Goal: Task Accomplishment & Management: Manage account settings

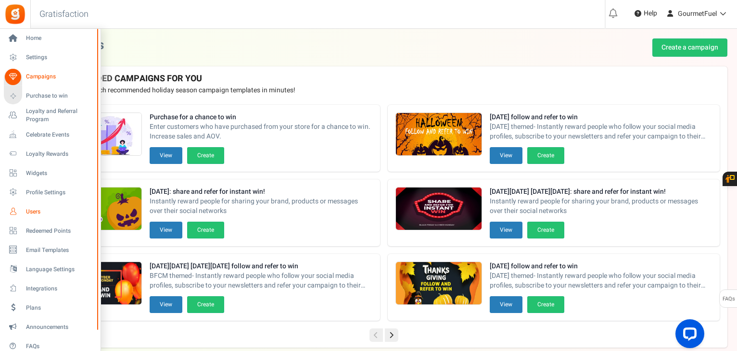
click at [38, 209] on span "Users" at bounding box center [59, 212] width 67 height 8
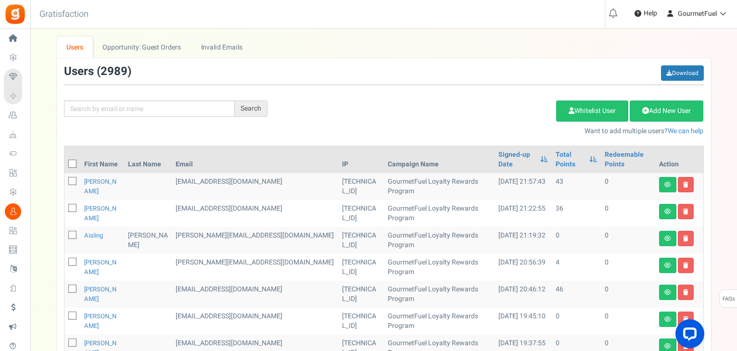
scroll to position [96, 0]
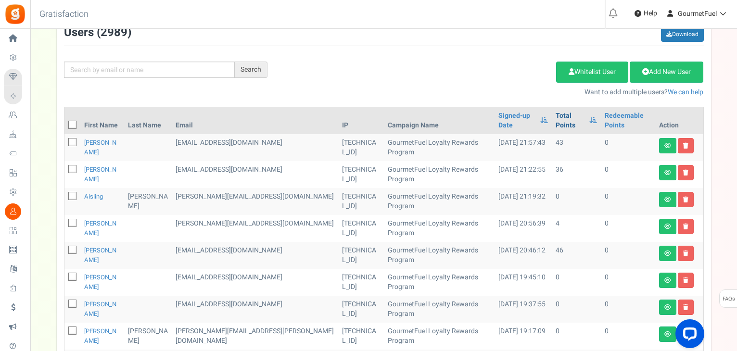
click at [555, 117] on link "Total Points" at bounding box center [569, 120] width 29 height 19
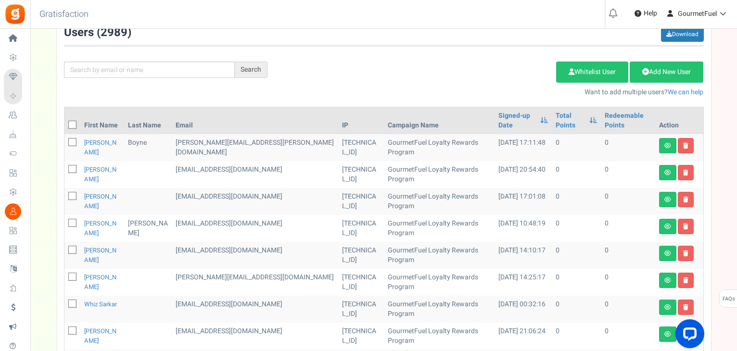
click at [70, 122] on icon at bounding box center [73, 125] width 6 height 6
click at [65, 123] on input "checkbox" at bounding box center [62, 126] width 6 height 6
checkbox input "true"
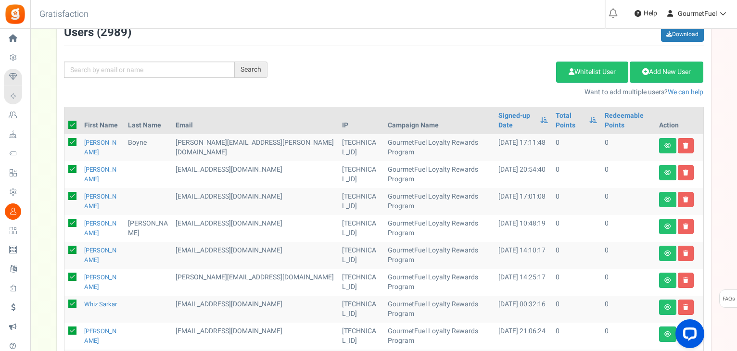
checkbox input "true"
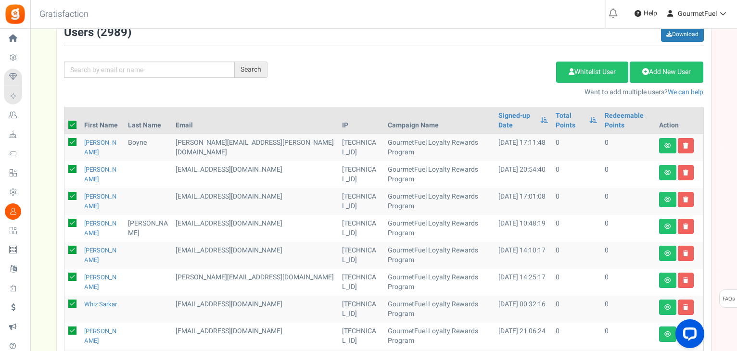
checkbox input "true"
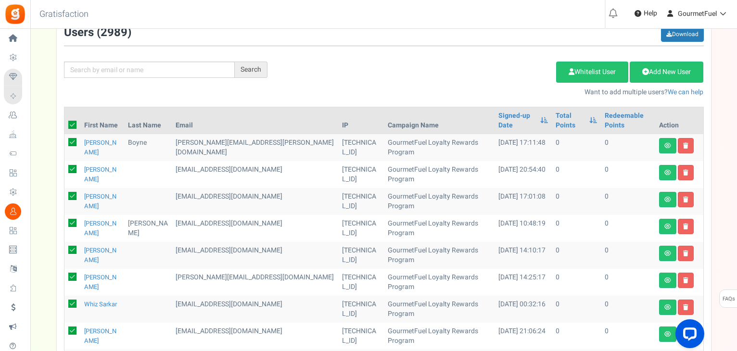
checkbox input "true"
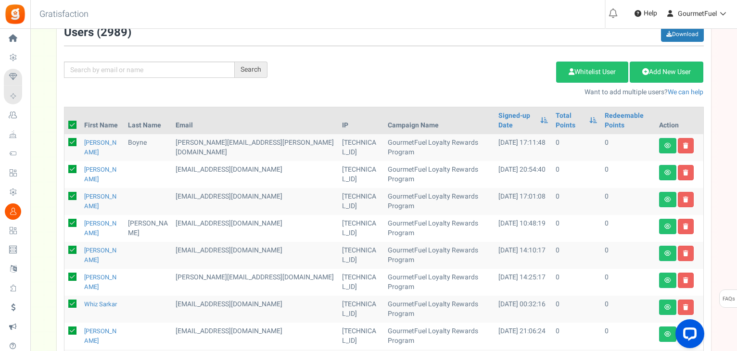
checkbox input "true"
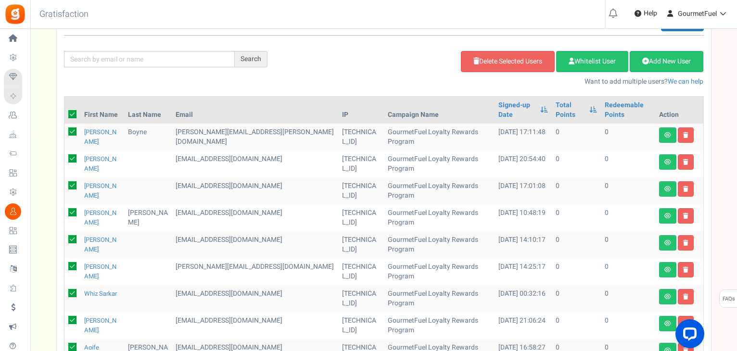
scroll to position [66, 0]
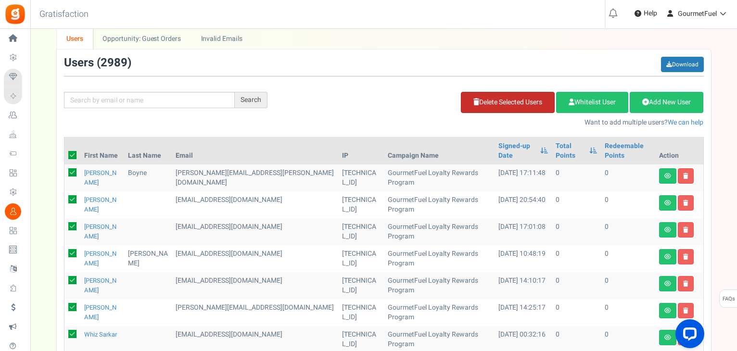
click at [528, 101] on link "Delete Selected Users" at bounding box center [508, 102] width 94 height 21
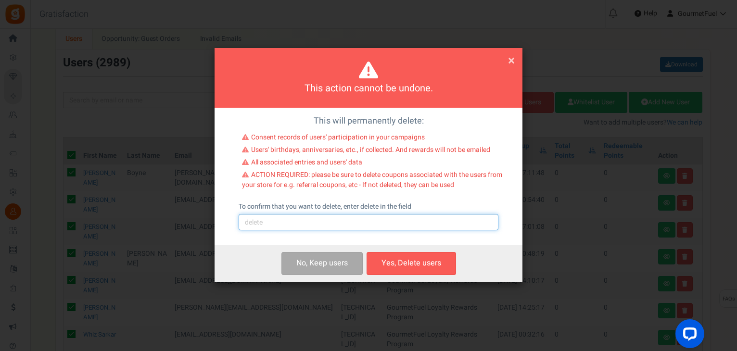
click at [296, 223] on input "text" at bounding box center [368, 222] width 260 height 16
type input "delete"
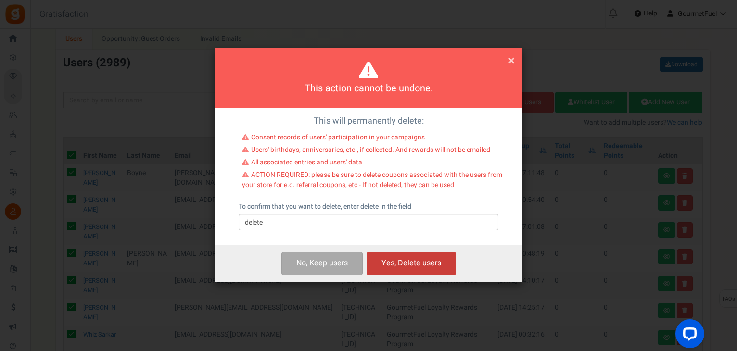
click at [410, 266] on button "Yes, Delete users" at bounding box center [410, 263] width 89 height 23
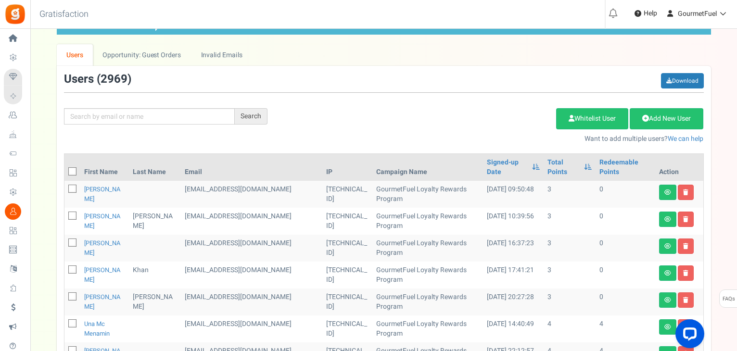
scroll to position [0, 0]
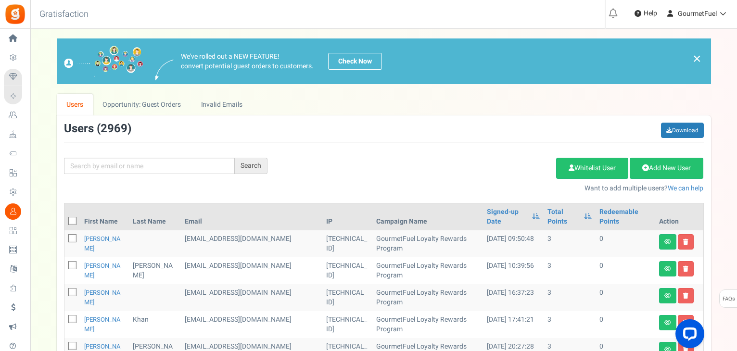
click at [72, 220] on icon at bounding box center [73, 221] width 6 height 6
click at [65, 220] on input "checkbox" at bounding box center [62, 222] width 6 height 6
checkbox input "true"
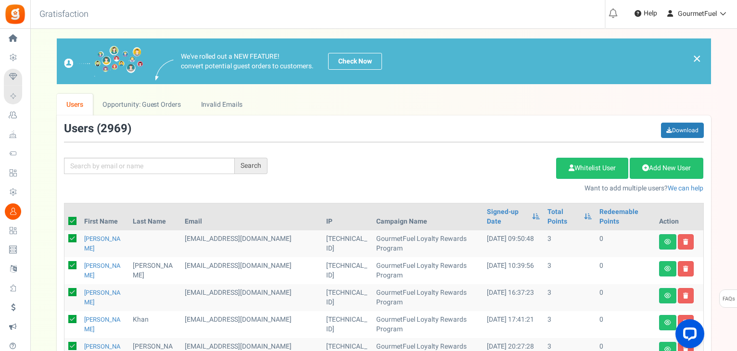
checkbox input "true"
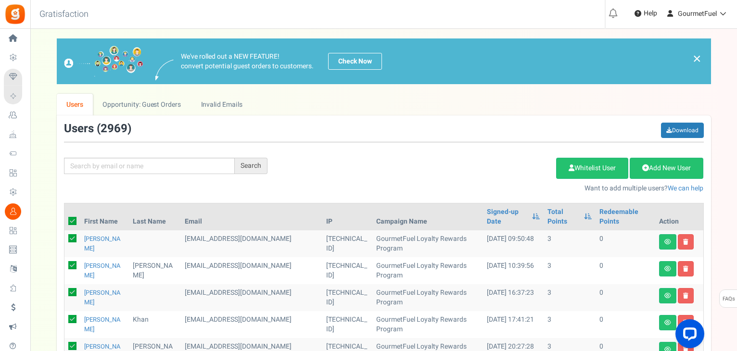
checkbox input "true"
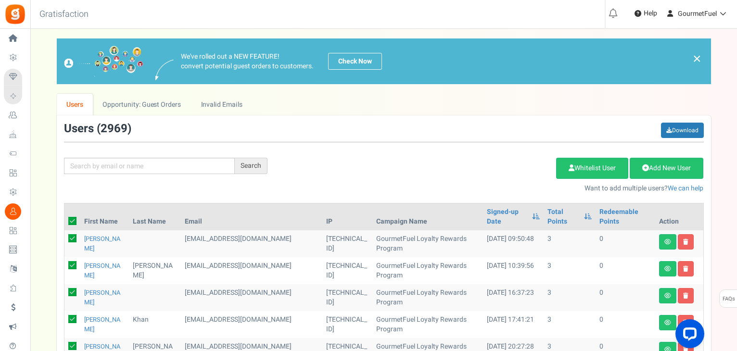
checkbox input "true"
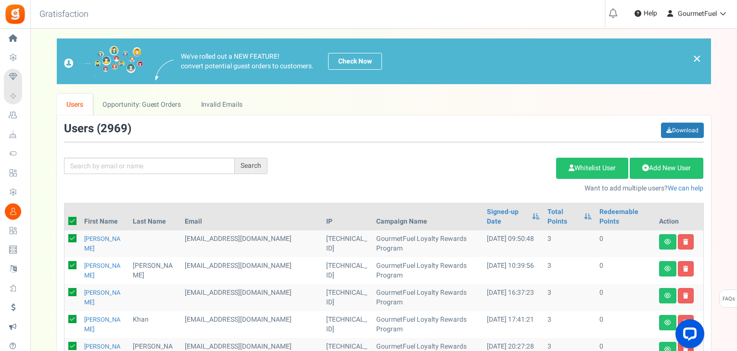
checkbox input "true"
click at [510, 167] on link "Delete Selected Users" at bounding box center [508, 168] width 94 height 21
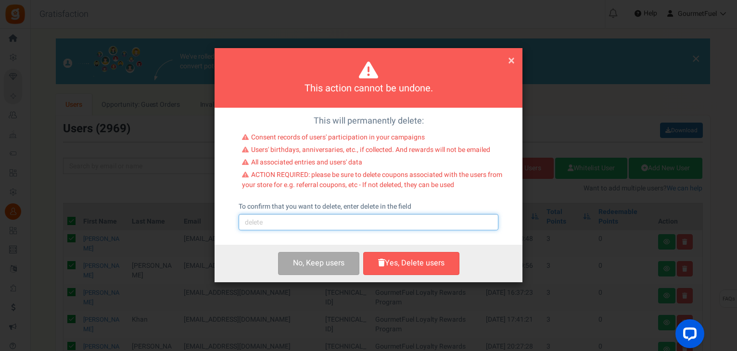
click at [348, 223] on input "text" at bounding box center [368, 222] width 260 height 16
type input "delete"
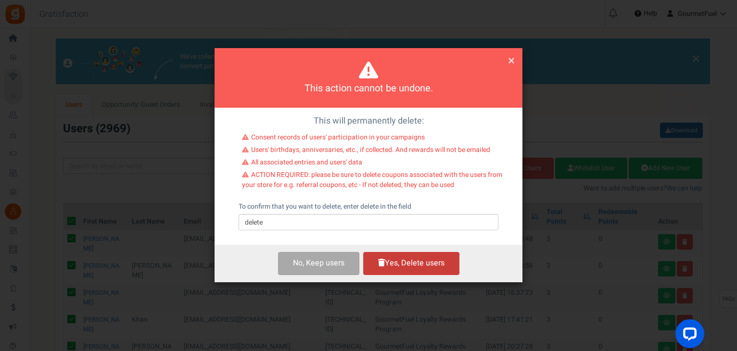
click at [400, 265] on button "Yes, Delete users" at bounding box center [411, 263] width 96 height 23
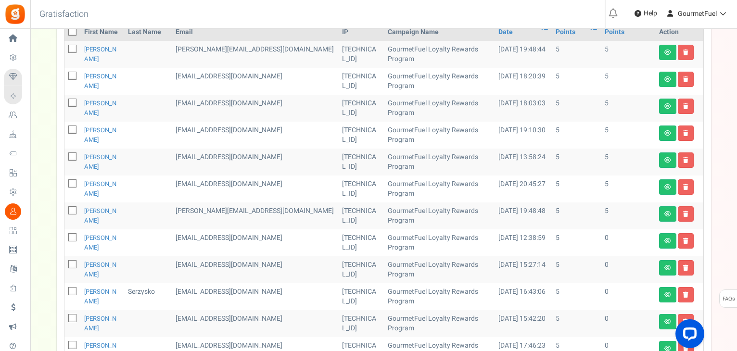
scroll to position [48, 0]
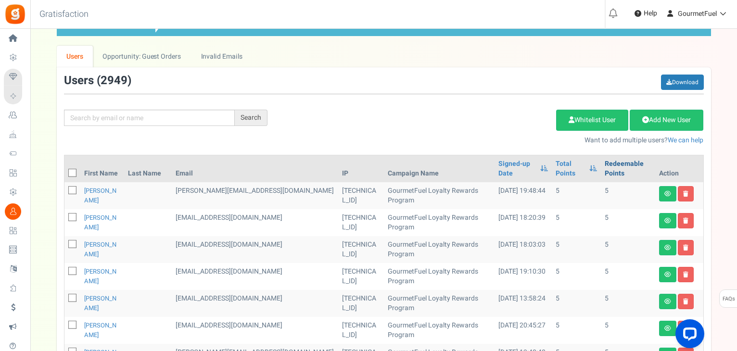
click at [604, 169] on link "Redeemable Points" at bounding box center [627, 168] width 47 height 19
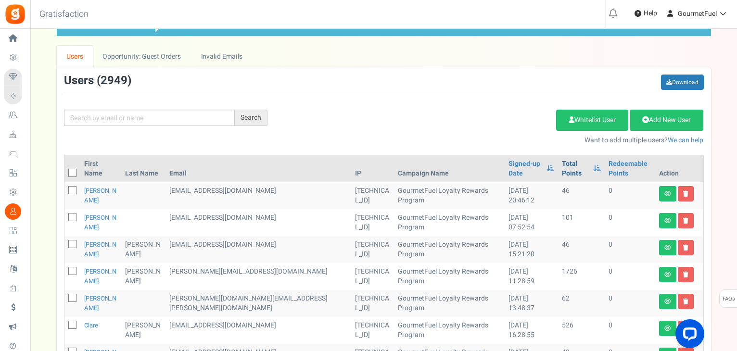
click at [562, 161] on link "Total Points" at bounding box center [575, 168] width 26 height 19
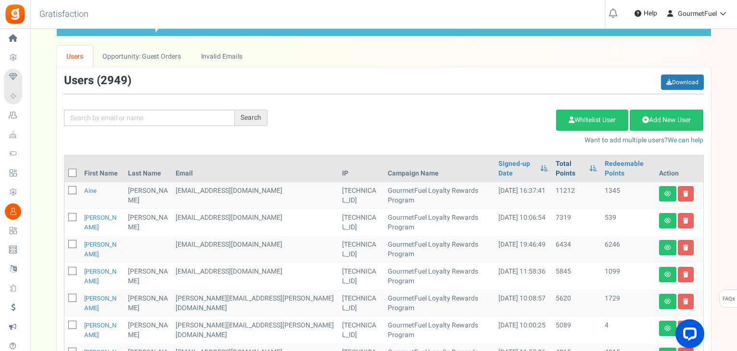
click at [555, 161] on link "Total Points" at bounding box center [569, 168] width 29 height 19
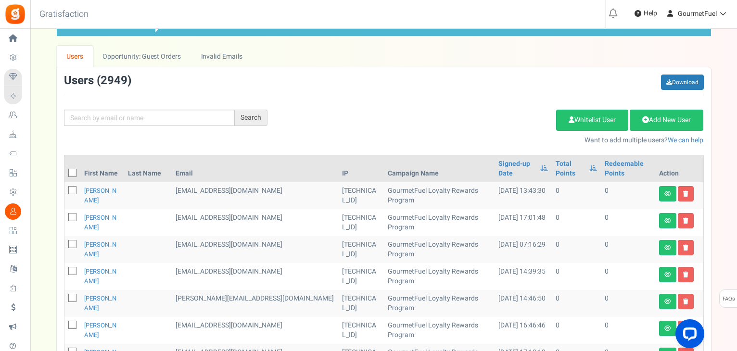
click at [69, 169] on span at bounding box center [72, 173] width 8 height 8
click at [65, 171] on input "checkbox" at bounding box center [62, 174] width 6 height 6
checkbox input "true"
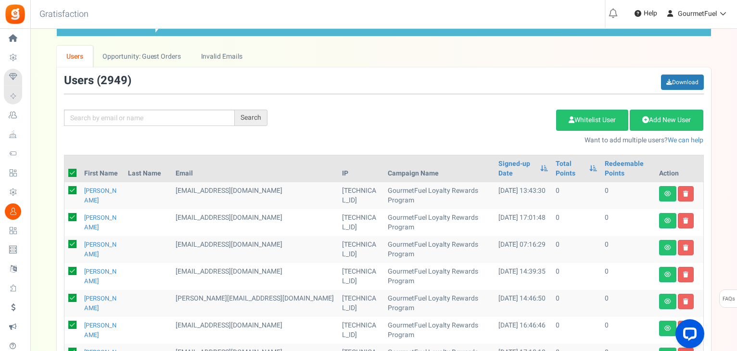
checkbox input "true"
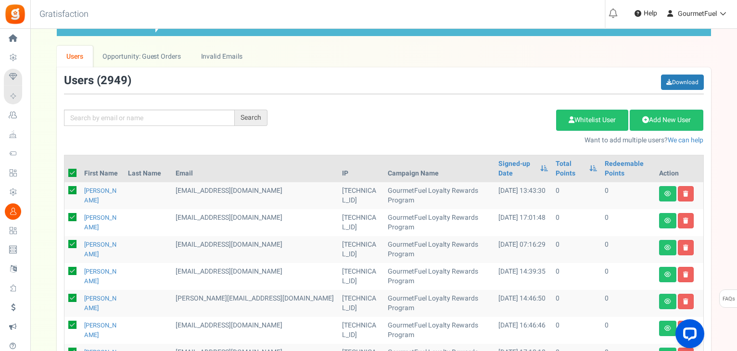
checkbox input "true"
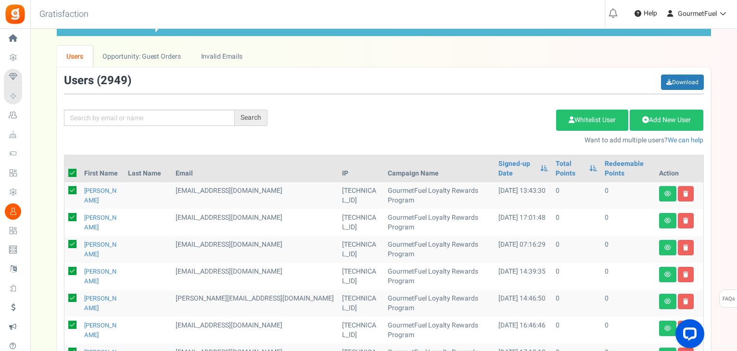
checkbox input "true"
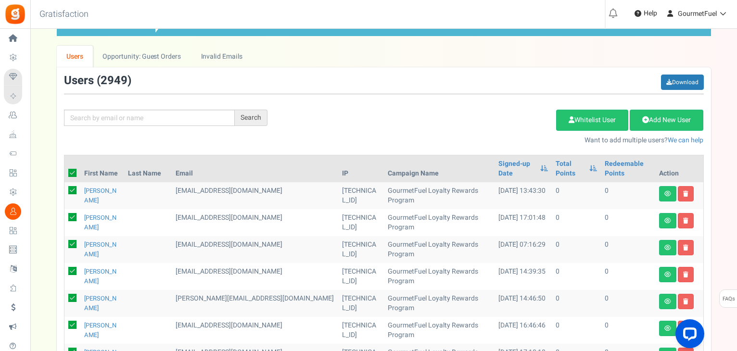
checkbox input "true"
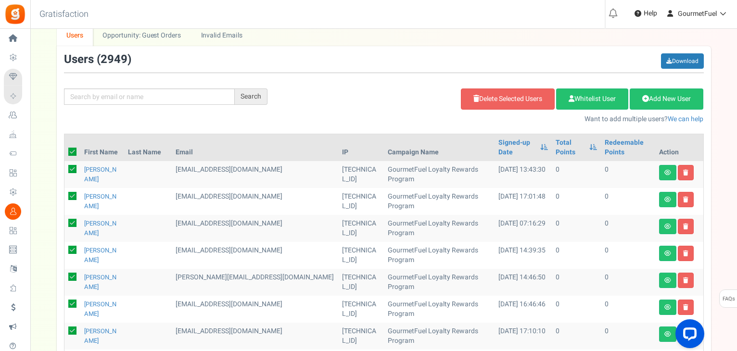
scroll to position [0, 0]
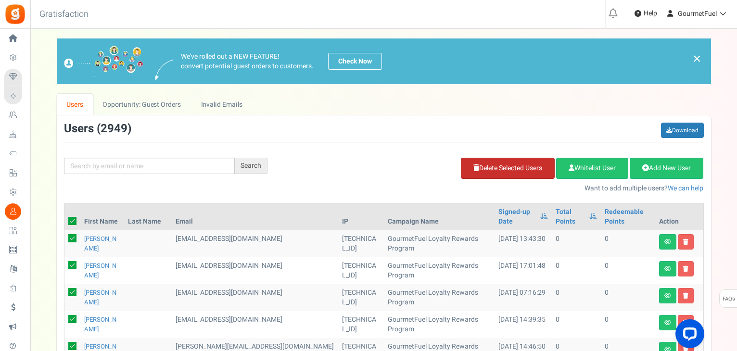
click at [504, 164] on link "Delete Selected Users" at bounding box center [508, 168] width 94 height 21
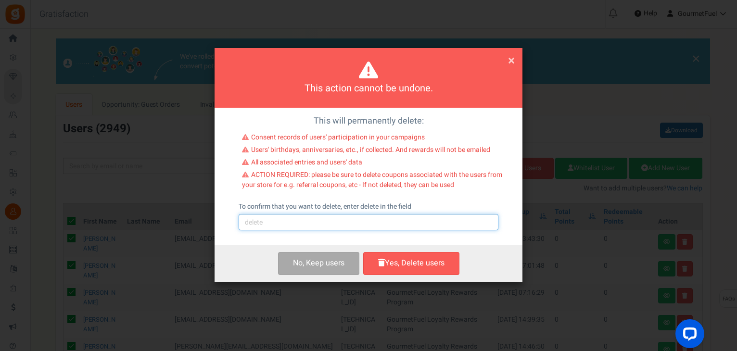
click at [283, 220] on input "text" at bounding box center [368, 222] width 260 height 16
type input "delete"
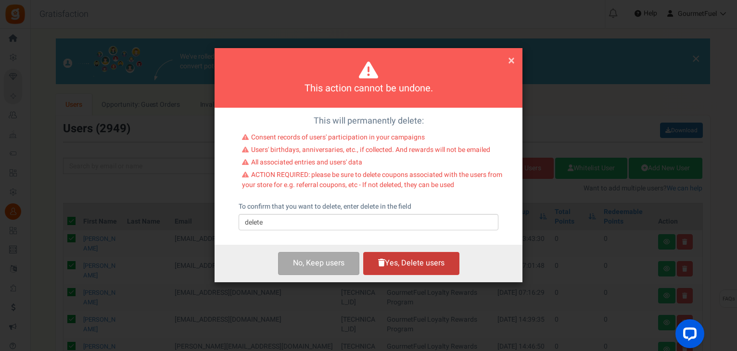
click at [425, 262] on button "Yes, Delete users" at bounding box center [411, 263] width 96 height 23
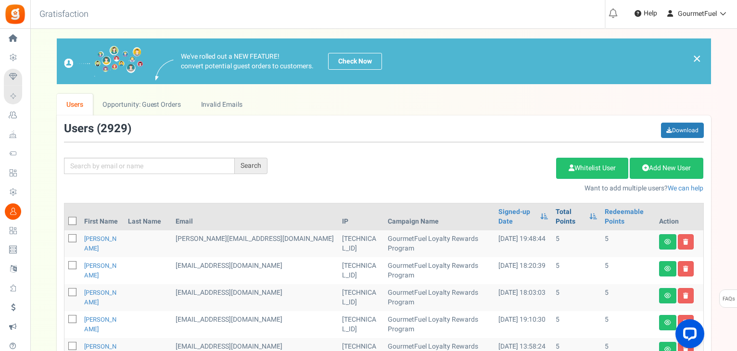
click at [555, 216] on link "Total Points" at bounding box center [569, 216] width 29 height 19
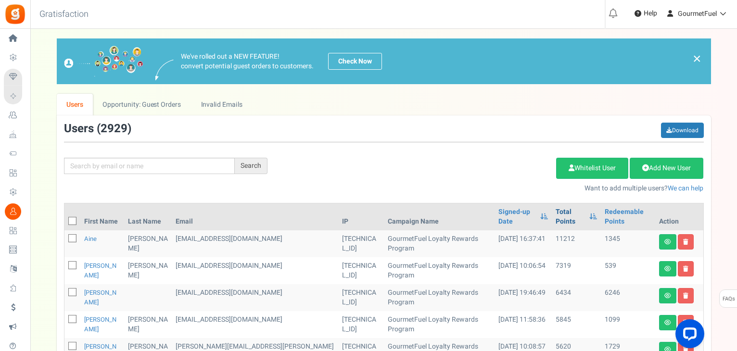
click at [551, 216] on th "Total Points" at bounding box center [575, 216] width 49 height 27
click at [555, 211] on link "Total Points" at bounding box center [569, 216] width 29 height 19
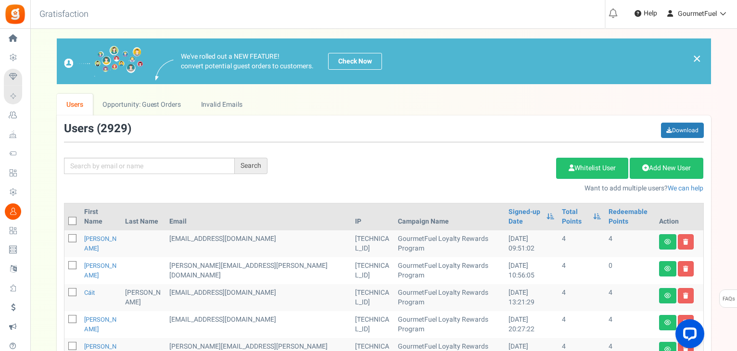
click at [71, 221] on icon at bounding box center [73, 221] width 6 height 6
click at [65, 221] on input "checkbox" at bounding box center [62, 222] width 6 height 6
checkbox input "true"
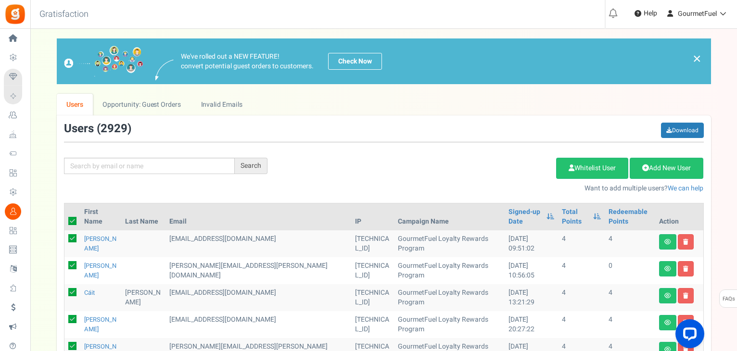
checkbox input "true"
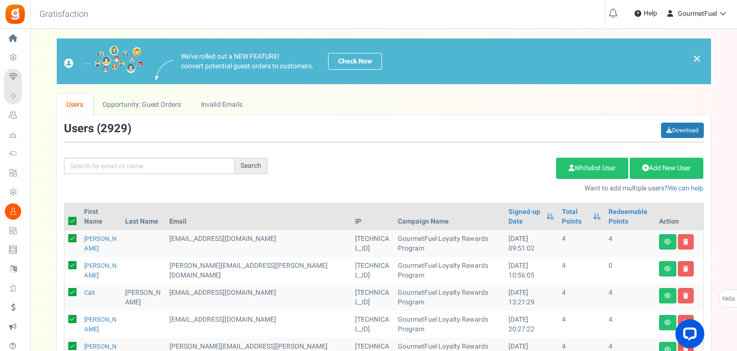
checkbox input "true"
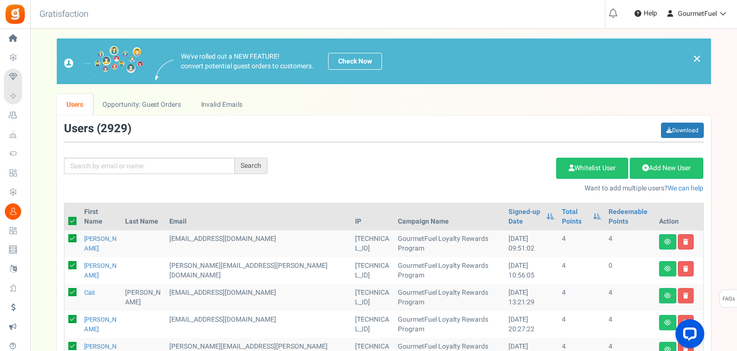
checkbox input "true"
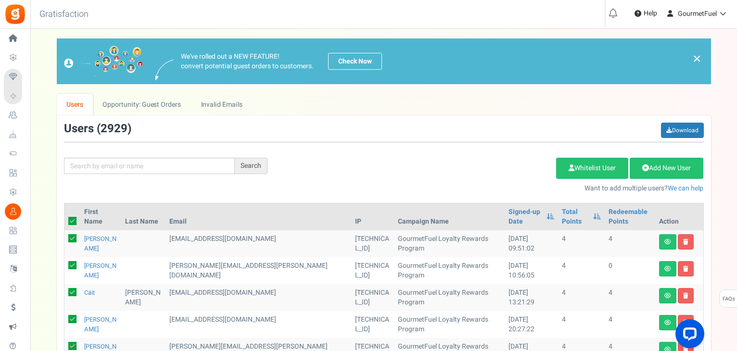
checkbox input "true"
click at [507, 166] on link "Delete Selected Users" at bounding box center [508, 168] width 94 height 21
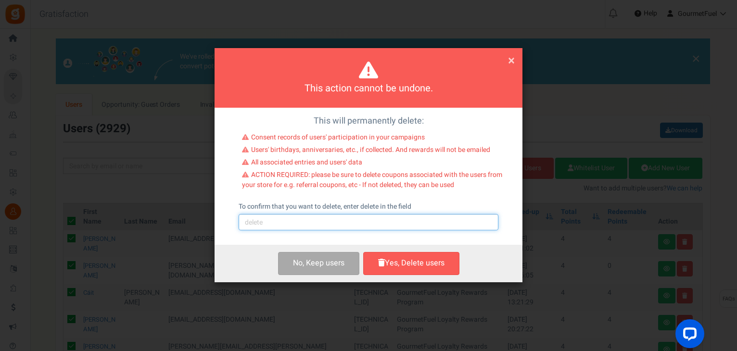
click at [336, 225] on input "text" at bounding box center [368, 222] width 260 height 16
type input "delete"
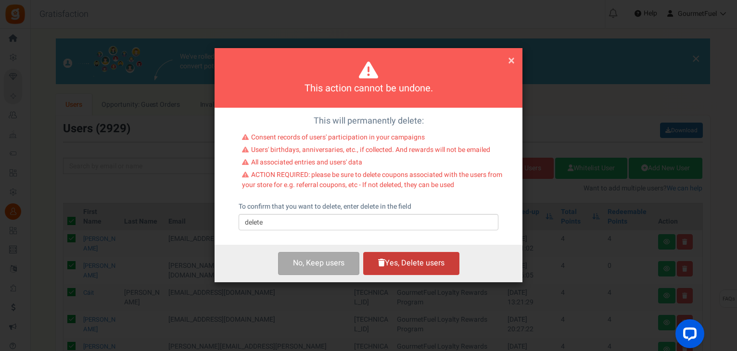
click at [419, 269] on button "Yes, Delete users" at bounding box center [411, 263] width 96 height 23
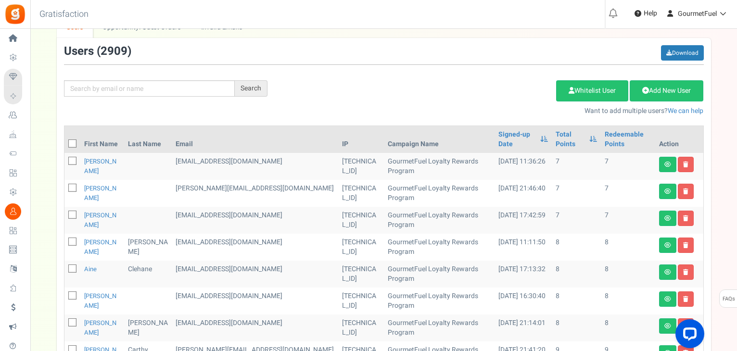
scroll to position [18, 0]
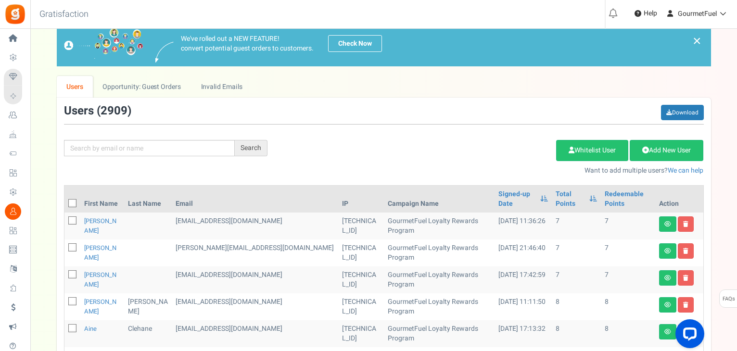
click at [70, 200] on icon at bounding box center [73, 203] width 6 height 6
click at [65, 201] on input "checkbox" at bounding box center [62, 204] width 6 height 6
checkbox input "true"
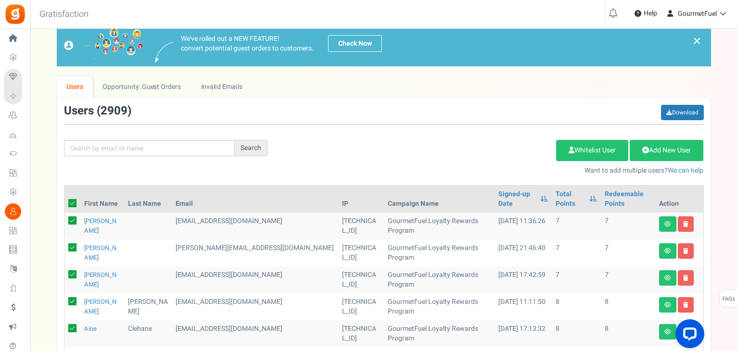
checkbox input "true"
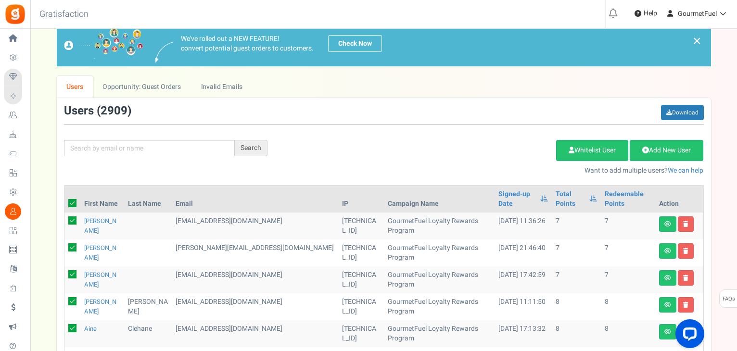
checkbox input "true"
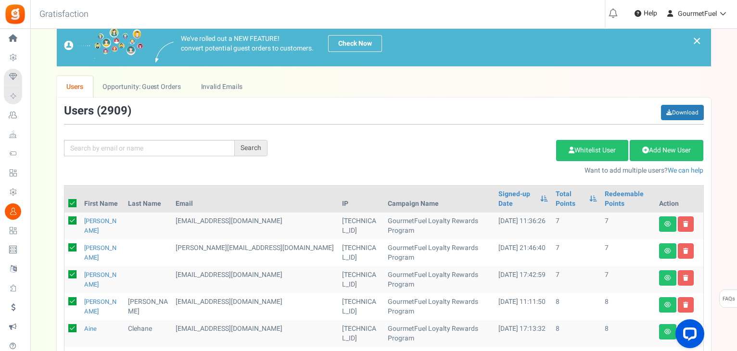
checkbox input "true"
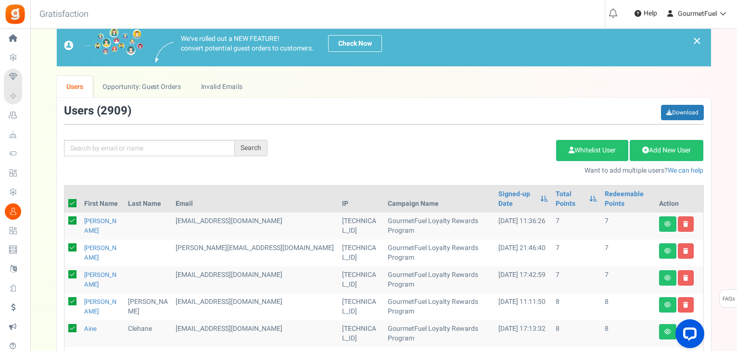
checkbox input "true"
click at [510, 152] on link "Delete Selected Users" at bounding box center [508, 150] width 94 height 21
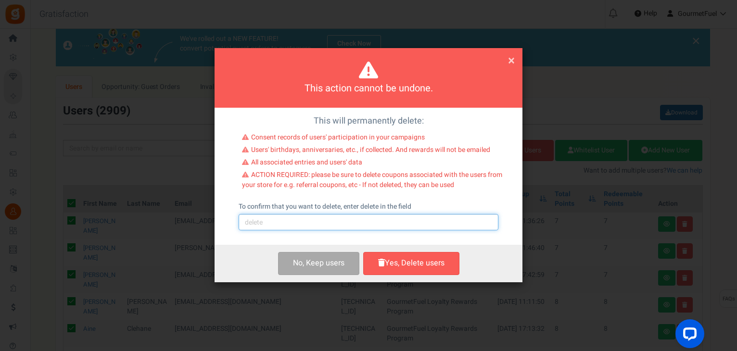
click at [342, 224] on input "text" at bounding box center [368, 222] width 260 height 16
type input "delete"
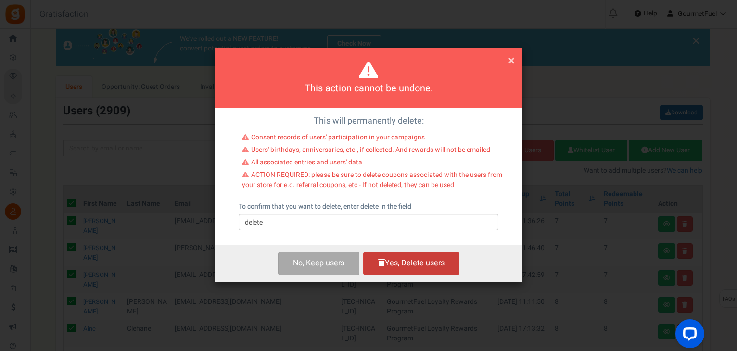
click at [421, 265] on button "Yes, Delete users" at bounding box center [411, 263] width 96 height 23
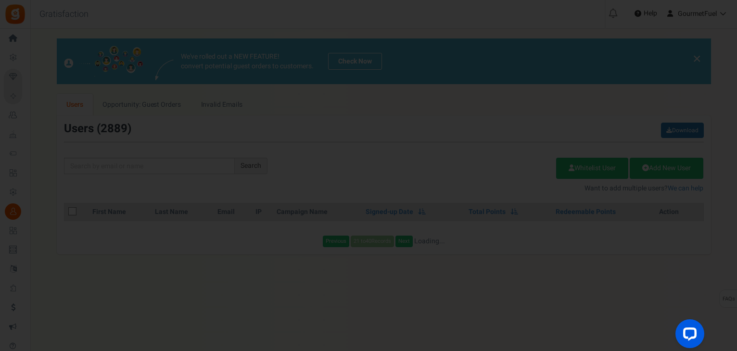
scroll to position [0, 0]
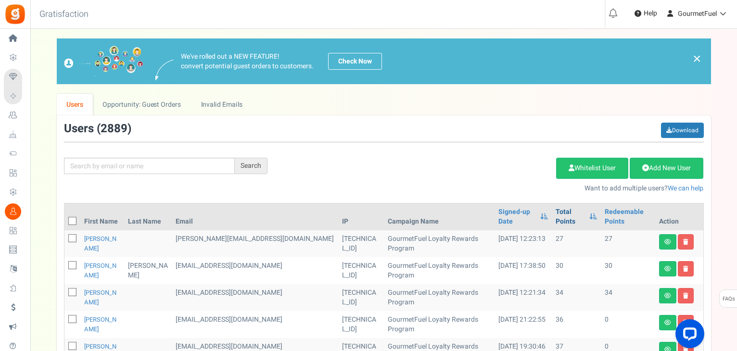
click at [555, 216] on link "Total Points" at bounding box center [569, 216] width 29 height 19
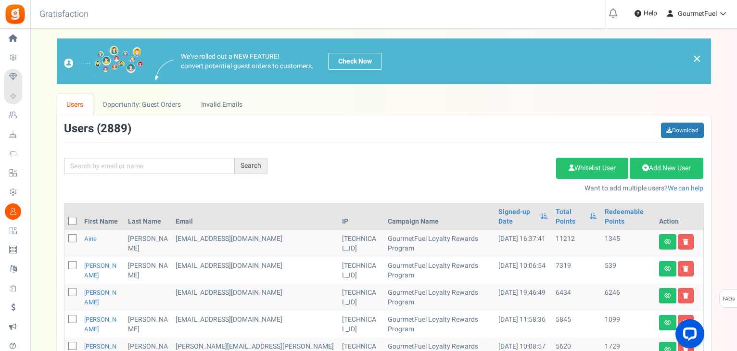
click at [551, 216] on th "Total Points" at bounding box center [575, 216] width 49 height 27
click at [555, 212] on link "Total Points" at bounding box center [569, 216] width 29 height 19
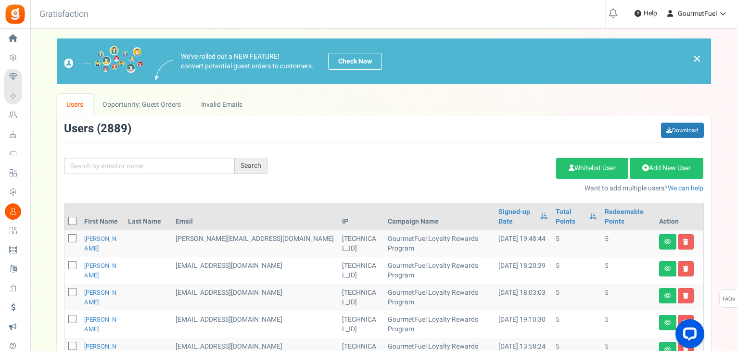
click at [73, 221] on icon at bounding box center [73, 221] width 6 height 6
click at [65, 221] on input "checkbox" at bounding box center [62, 222] width 6 height 6
checkbox input "true"
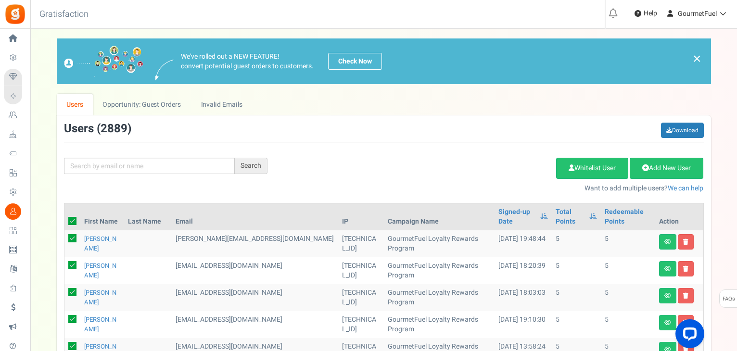
checkbox input "true"
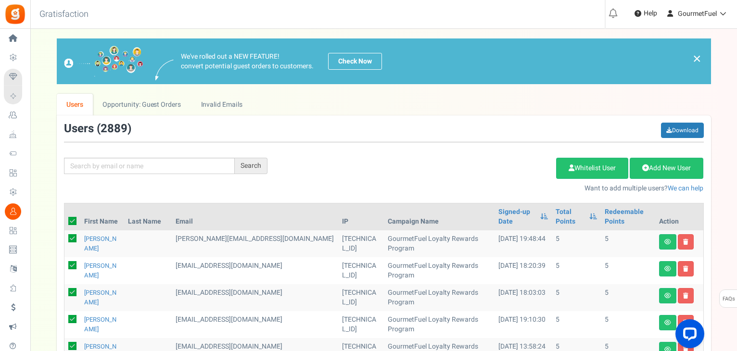
checkbox input "true"
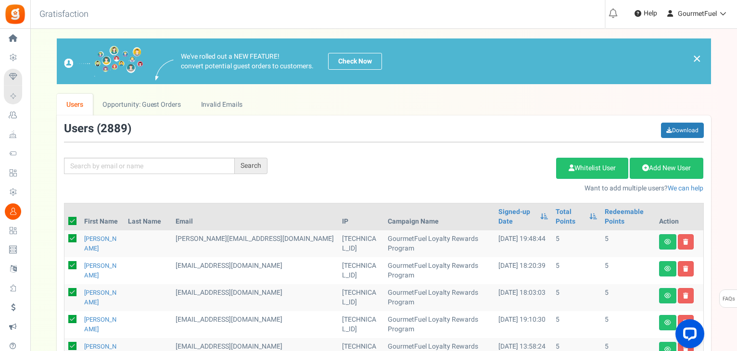
checkbox input "true"
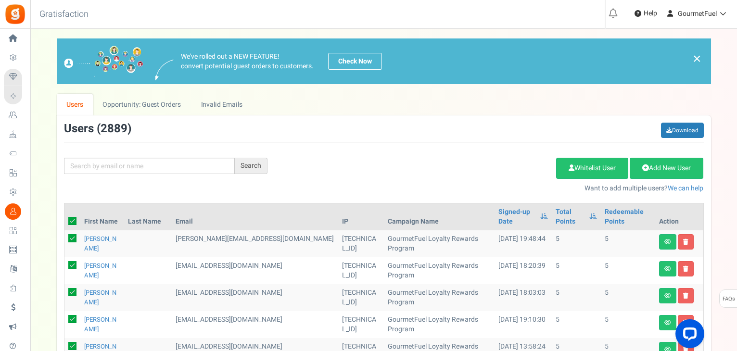
checkbox input "true"
click at [513, 163] on link "Delete Selected Users" at bounding box center [508, 168] width 94 height 21
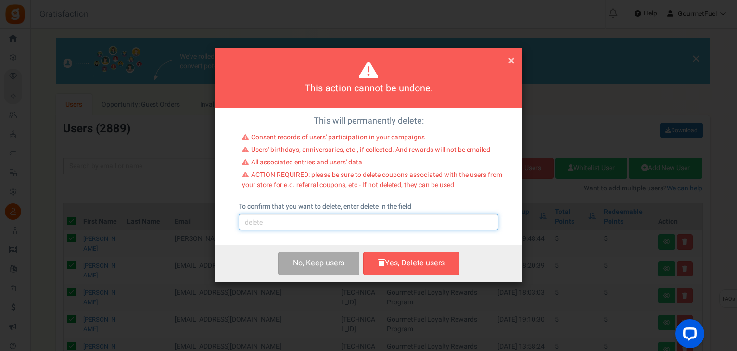
click at [353, 223] on input "text" at bounding box center [368, 222] width 260 height 16
type input "delete"
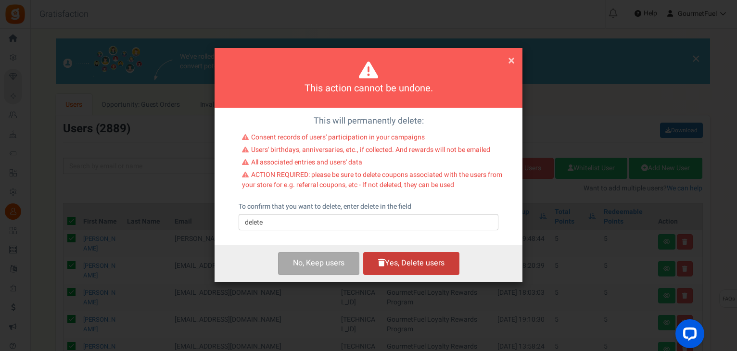
click at [409, 266] on button "Yes, Delete users" at bounding box center [411, 263] width 96 height 23
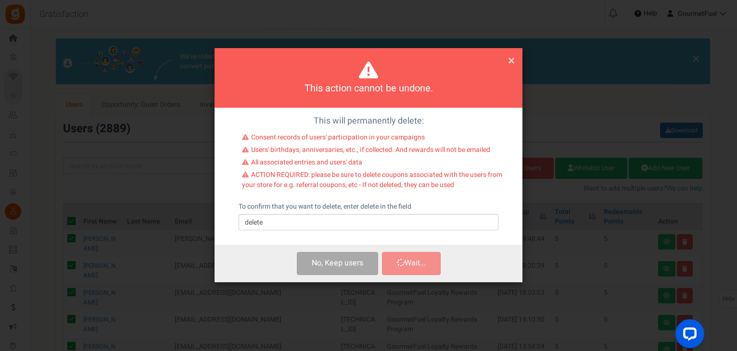
checkbox input "false"
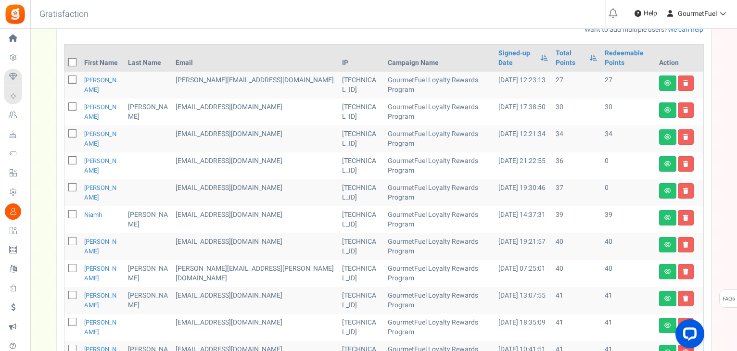
scroll to position [48, 0]
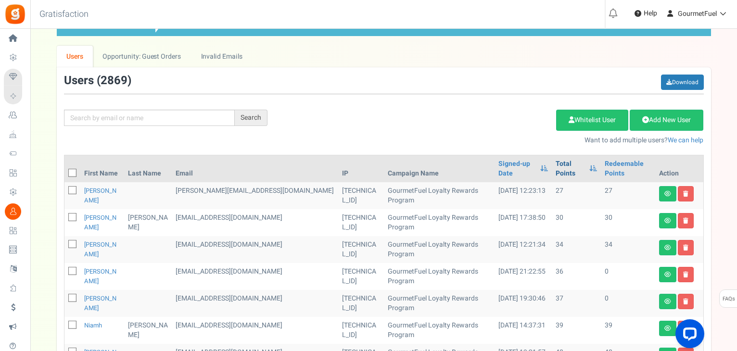
click at [555, 173] on link "Total Points" at bounding box center [569, 168] width 29 height 19
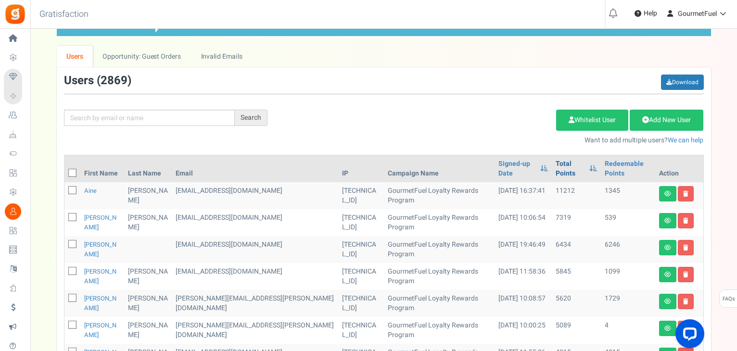
click at [555, 163] on link "Total Points" at bounding box center [569, 168] width 29 height 19
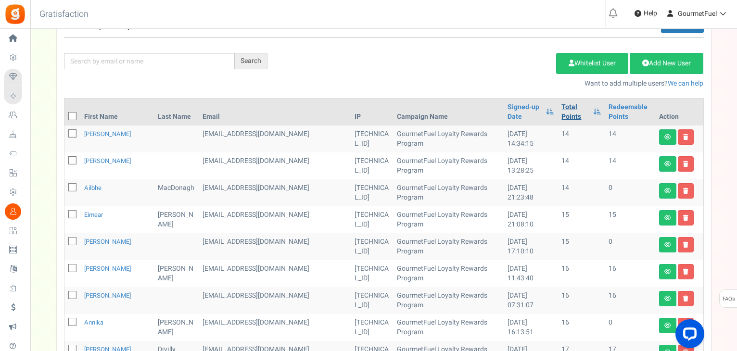
scroll to position [144, 0]
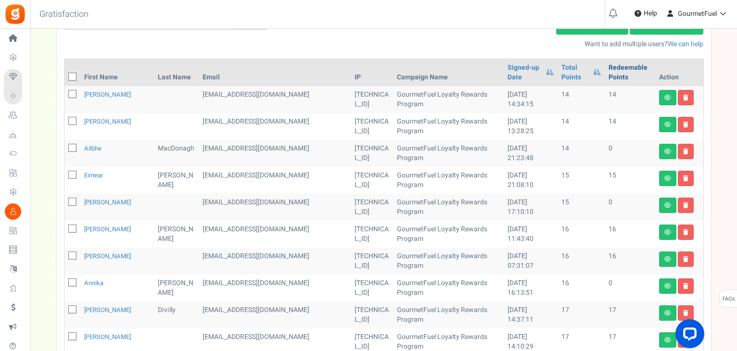
click at [608, 76] on link "Redeemable Points" at bounding box center [629, 72] width 43 height 19
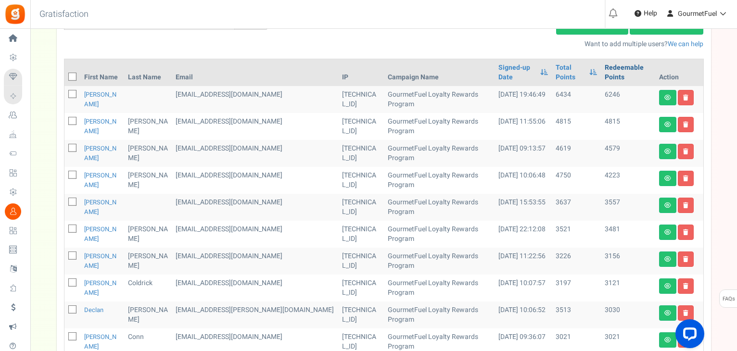
click at [605, 68] on link "Redeemable Points" at bounding box center [627, 72] width 47 height 19
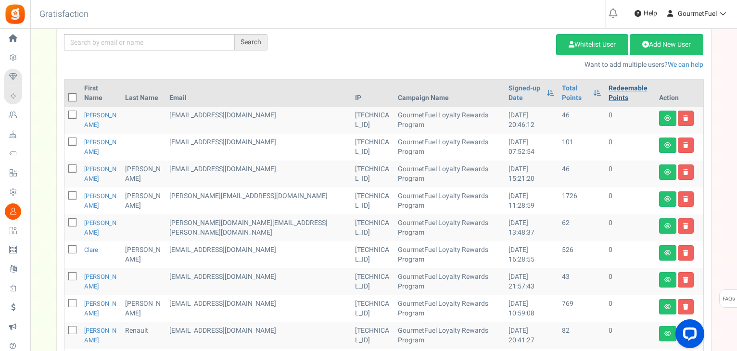
scroll to position [122, 0]
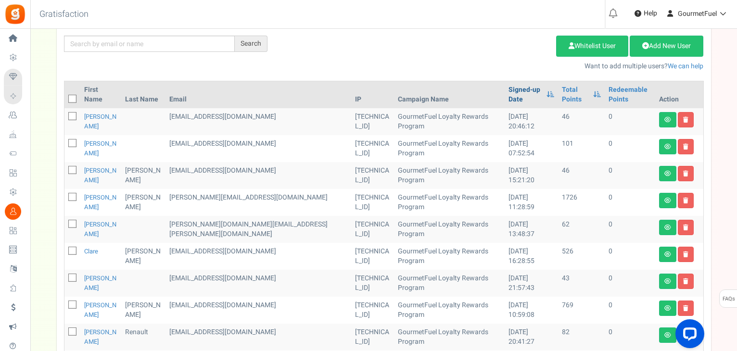
click at [508, 88] on link "Signed-up Date" at bounding box center [525, 94] width 34 height 19
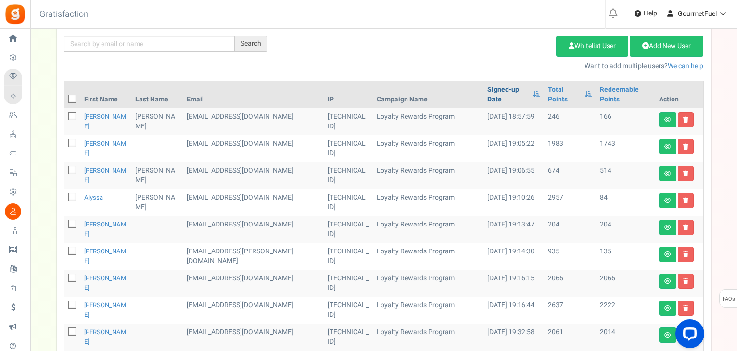
click at [487, 88] on link "Signed-up Date" at bounding box center [507, 94] width 40 height 19
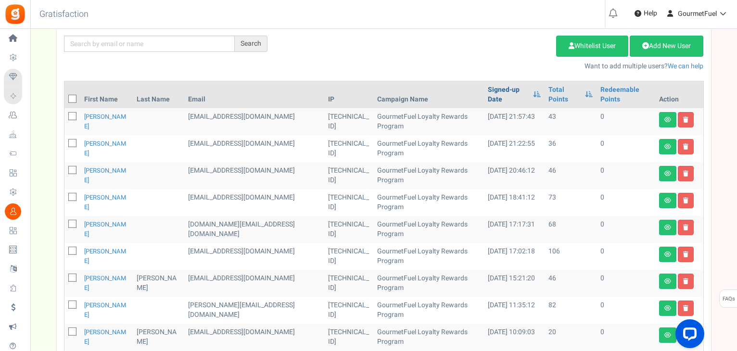
click at [488, 88] on link "Signed-up Date" at bounding box center [508, 94] width 40 height 19
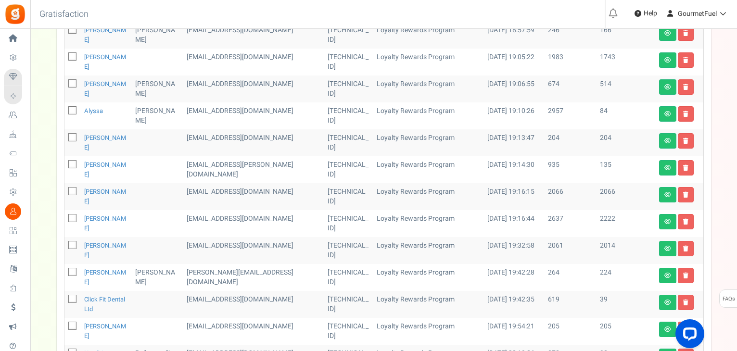
scroll to position [363, 0]
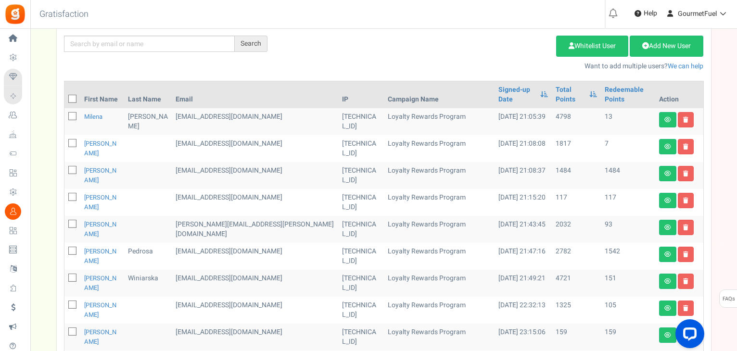
scroll to position [434, 0]
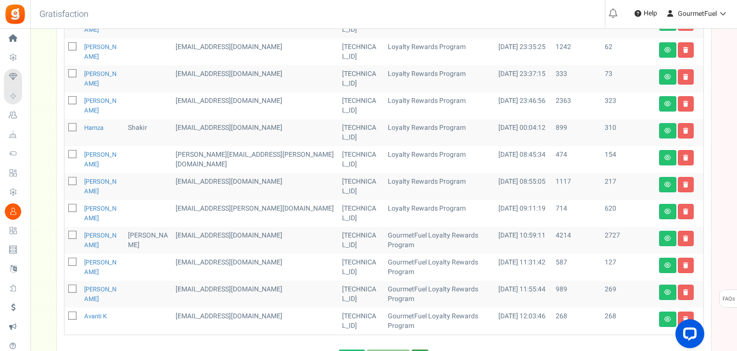
click at [425, 350] on link "Next" at bounding box center [419, 356] width 17 height 12
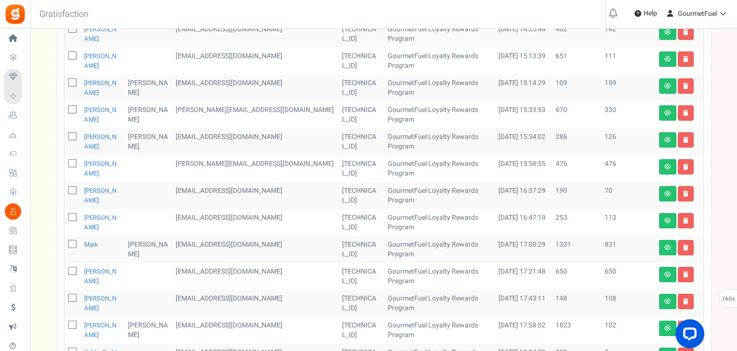
scroll to position [508, 0]
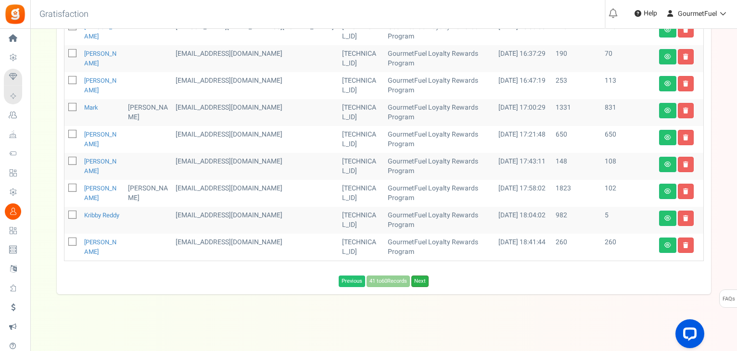
click at [425, 281] on link "Next" at bounding box center [419, 281] width 17 height 12
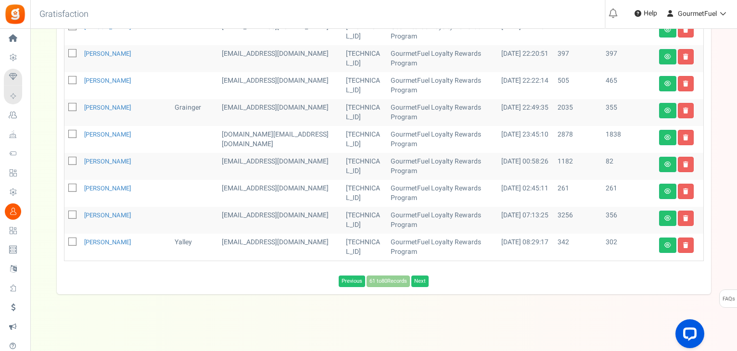
scroll to position [499, 0]
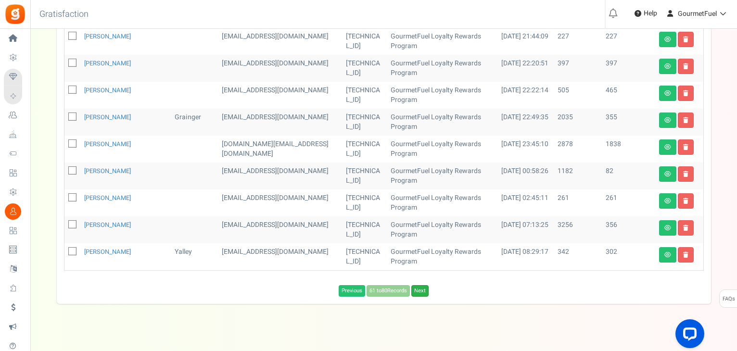
click at [418, 285] on link "Next" at bounding box center [419, 291] width 17 height 12
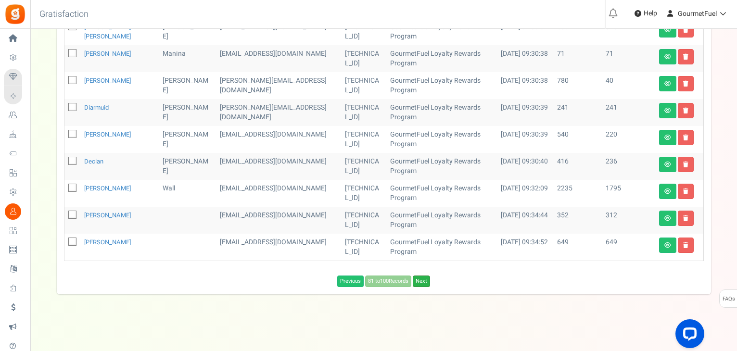
click at [427, 283] on link "Next" at bounding box center [421, 281] width 17 height 12
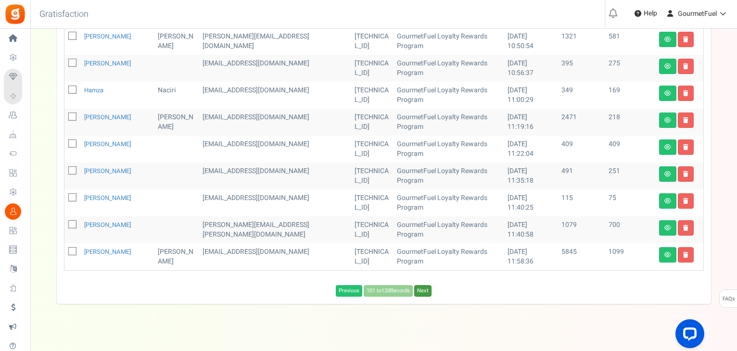
click at [427, 285] on link "Next" at bounding box center [422, 291] width 17 height 12
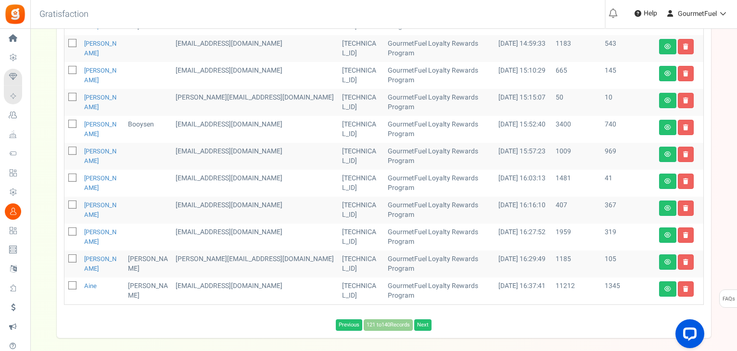
scroll to position [412, 0]
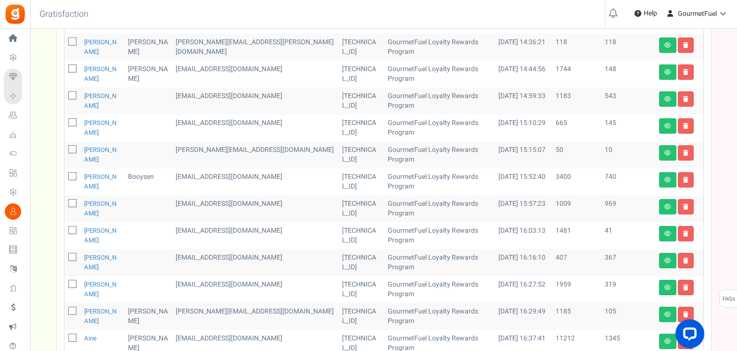
click at [71, 148] on icon at bounding box center [73, 150] width 6 height 6
click at [65, 148] on input "checkbox" at bounding box center [62, 150] width 6 height 6
checkbox input "true"
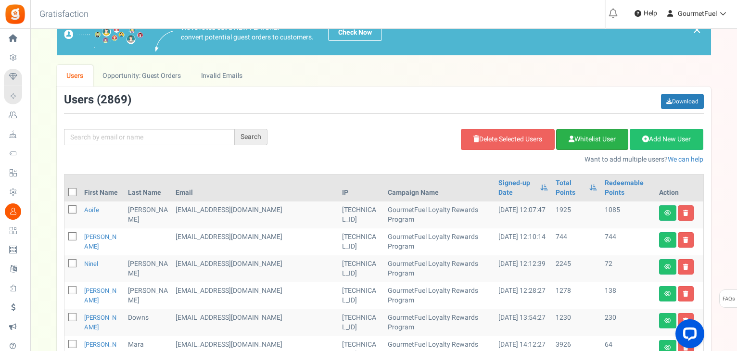
scroll to position [27, 0]
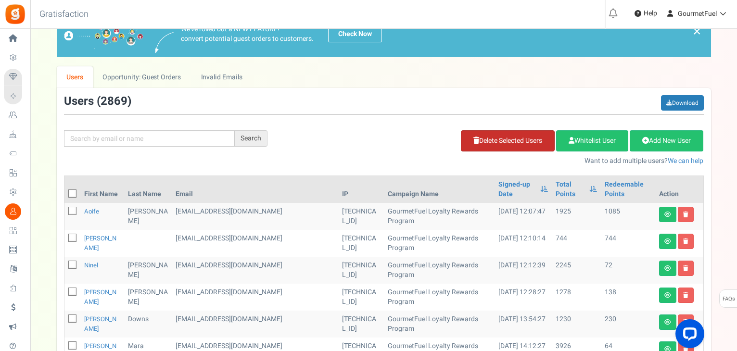
click at [512, 143] on link "Delete Selected Users" at bounding box center [508, 140] width 94 height 21
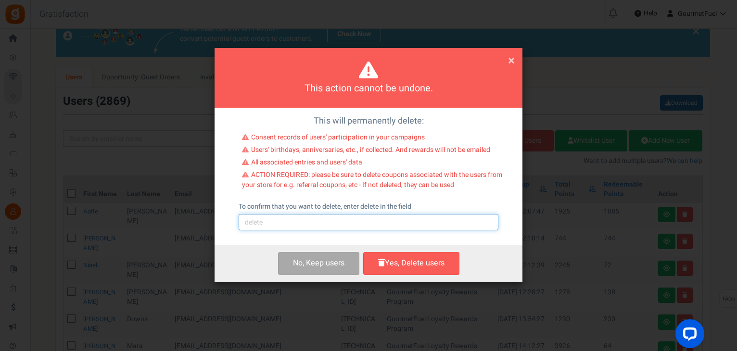
click at [326, 228] on input "text" at bounding box center [368, 222] width 260 height 16
type input "delete"
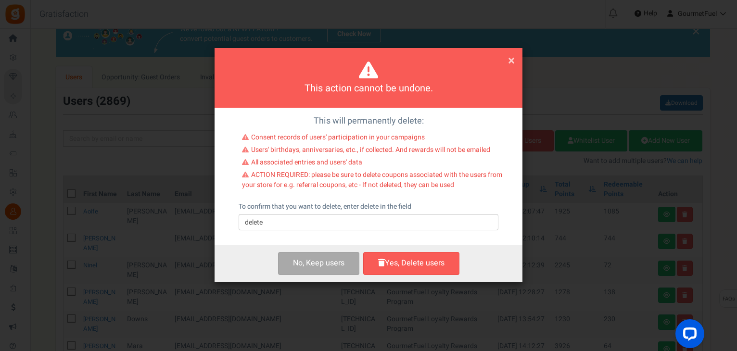
click at [417, 268] on button "Yes, Delete users" at bounding box center [411, 263] width 96 height 23
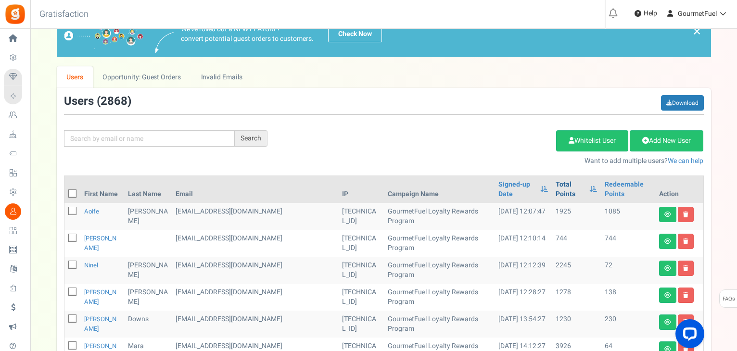
click at [555, 197] on link "Total Points" at bounding box center [569, 189] width 29 height 19
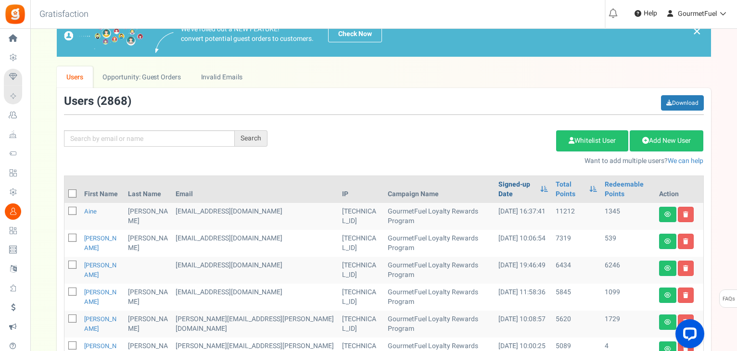
click at [498, 186] on link "Signed-up Date" at bounding box center [516, 189] width 37 height 19
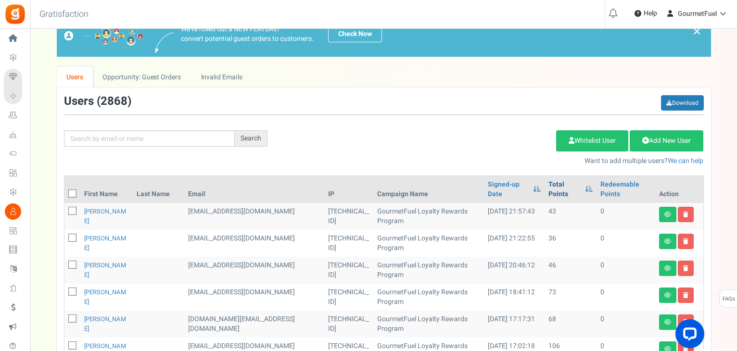
click at [555, 183] on link "Total Points" at bounding box center [563, 189] width 31 height 19
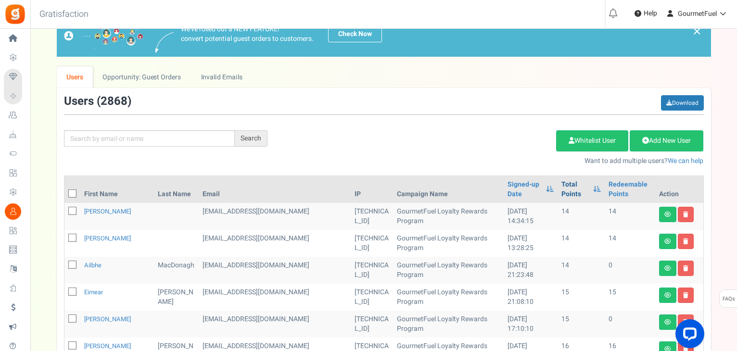
click at [561, 183] on link "Total Points" at bounding box center [574, 189] width 26 height 19
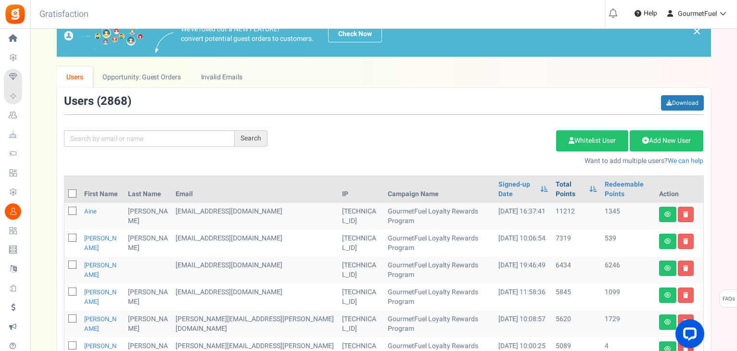
click at [555, 185] on link "Total Points" at bounding box center [569, 189] width 29 height 19
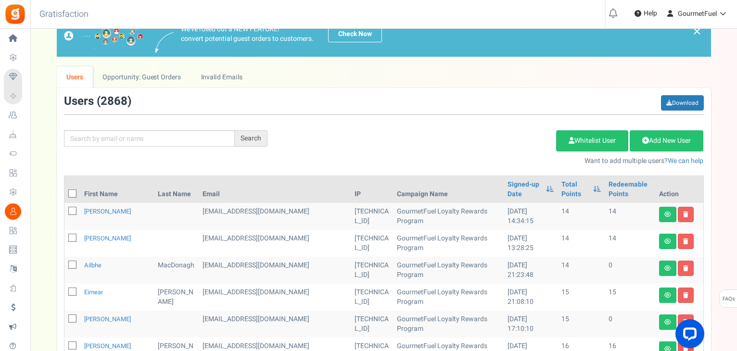
click at [71, 194] on icon at bounding box center [73, 194] width 6 height 6
click at [65, 194] on input "checkbox" at bounding box center [62, 194] width 6 height 6
checkbox input "true"
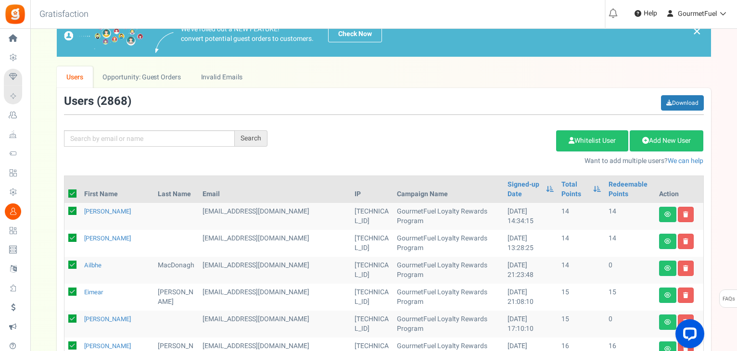
checkbox input "true"
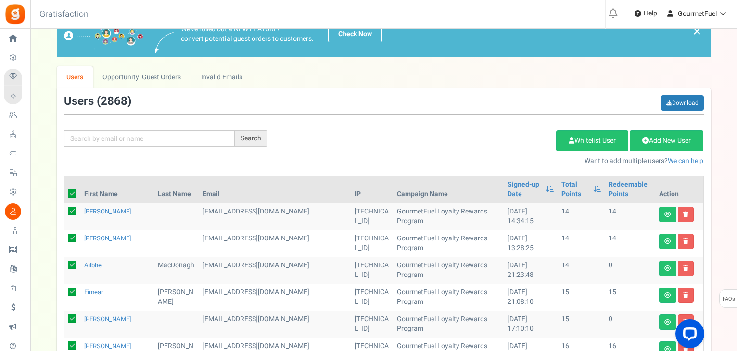
checkbox input "true"
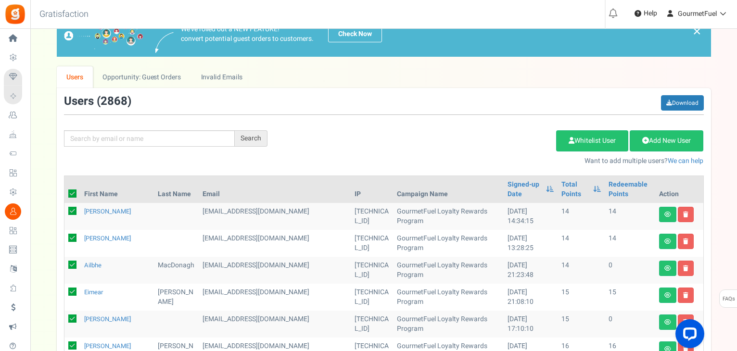
checkbox input "true"
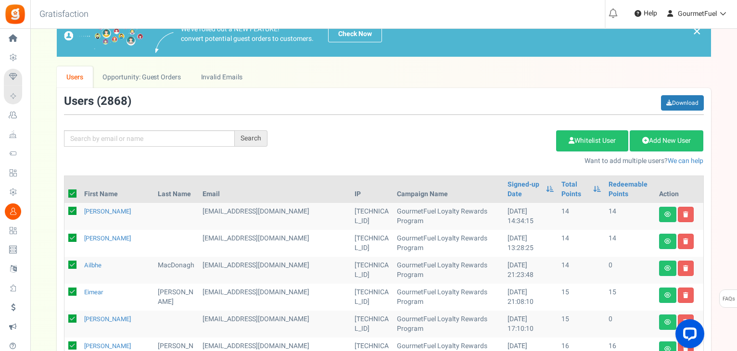
checkbox input "true"
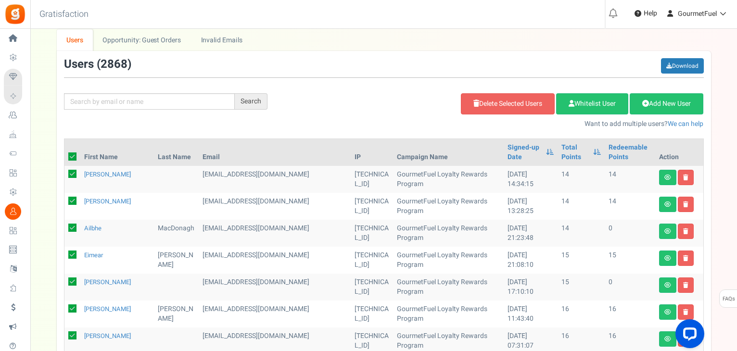
scroll to position [48, 0]
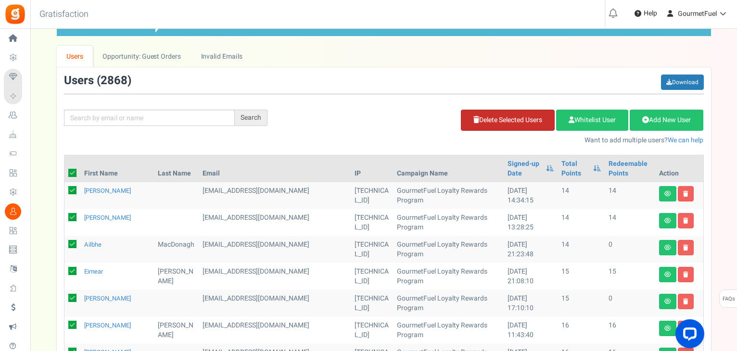
click at [504, 120] on link "Delete Selected Users" at bounding box center [508, 120] width 94 height 21
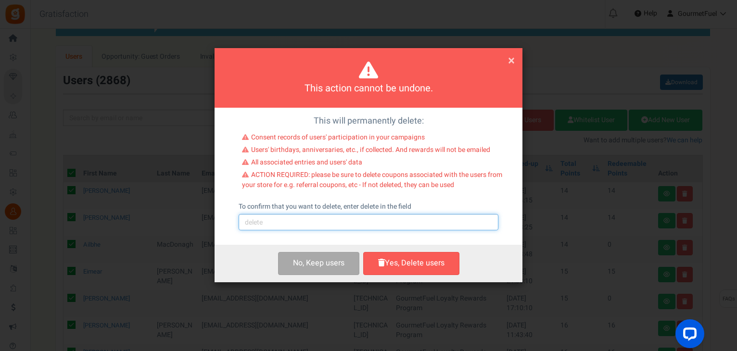
click at [302, 224] on input "text" at bounding box center [368, 222] width 260 height 16
type input "delete"
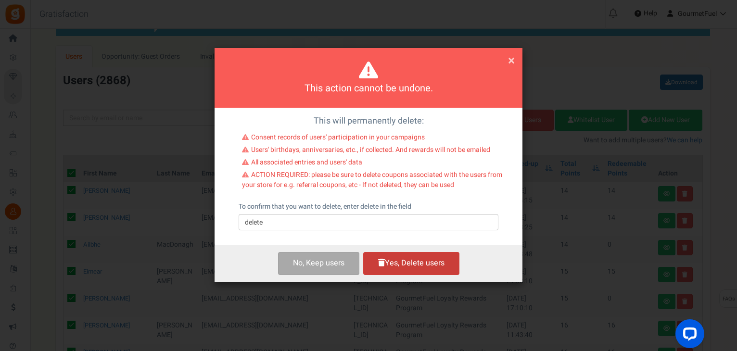
click at [403, 263] on button "Yes, Delete users" at bounding box center [411, 263] width 96 height 23
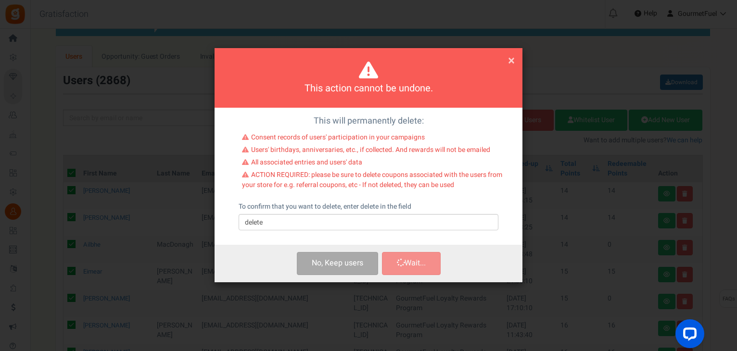
checkbox input "false"
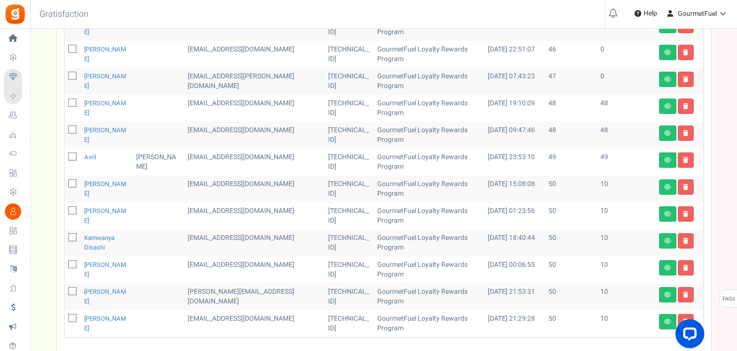
scroll to position [499, 0]
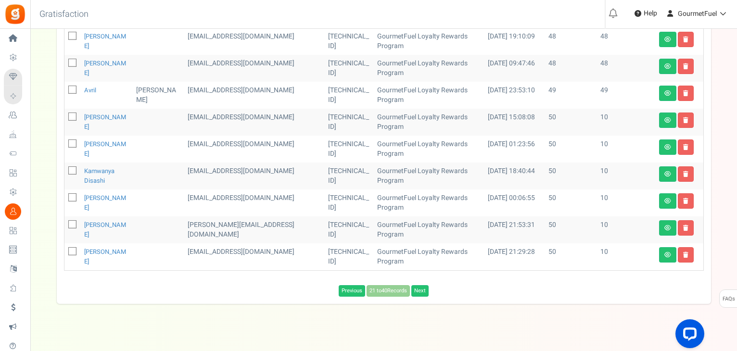
click at [74, 249] on icon at bounding box center [73, 252] width 6 height 6
click at [65, 249] on input "checkbox" at bounding box center [62, 252] width 6 height 6
checkbox input "true"
click at [71, 222] on icon at bounding box center [73, 225] width 6 height 6
click at [65, 222] on input "checkbox" at bounding box center [62, 225] width 6 height 6
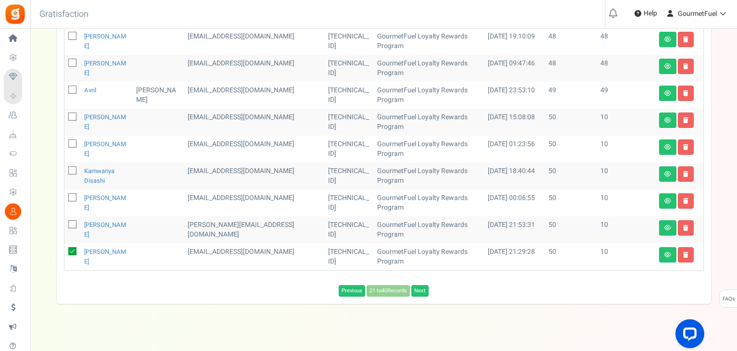
checkbox input "true"
click at [71, 195] on icon at bounding box center [73, 198] width 6 height 6
click at [65, 195] on input "checkbox" at bounding box center [62, 198] width 6 height 6
checkbox input "true"
click at [73, 168] on icon at bounding box center [73, 171] width 6 height 6
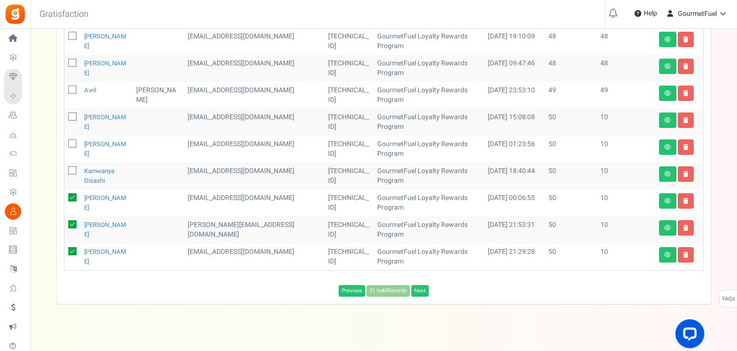
click at [65, 168] on input "checkbox" at bounding box center [62, 171] width 6 height 6
checkbox input "true"
click at [73, 141] on icon at bounding box center [73, 144] width 6 height 6
click at [65, 141] on input "checkbox" at bounding box center [62, 144] width 6 height 6
checkbox input "true"
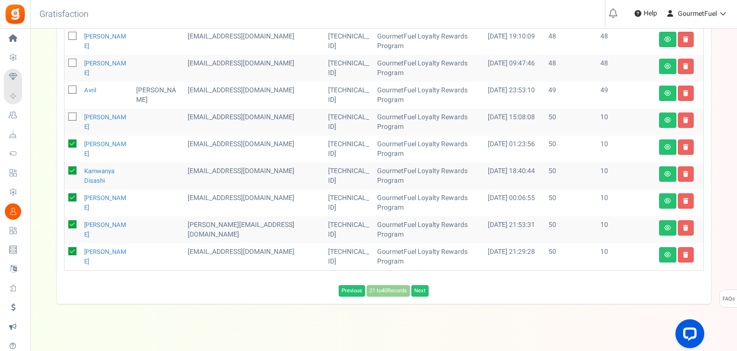
click at [73, 114] on icon at bounding box center [73, 117] width 6 height 6
click at [65, 114] on input "checkbox" at bounding box center [62, 117] width 6 height 6
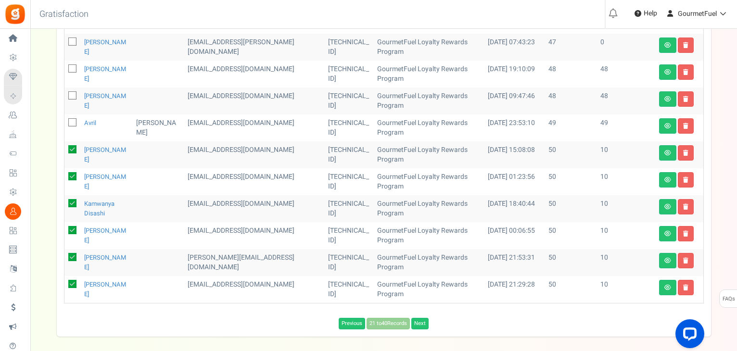
scroll to position [450, 0]
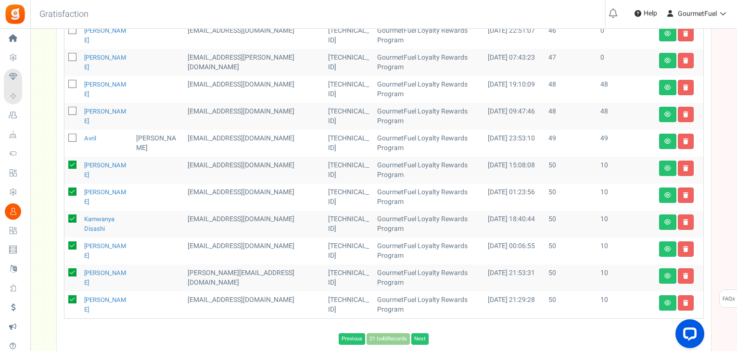
drag, startPoint x: 74, startPoint y: 155, endPoint x: 73, endPoint y: 175, distance: 20.7
click at [73, 161] on icon at bounding box center [72, 165] width 8 height 8
click at [65, 163] on input "checkbox" at bounding box center [62, 166] width 6 height 6
checkbox input "false"
click at [73, 188] on icon at bounding box center [72, 192] width 8 height 8
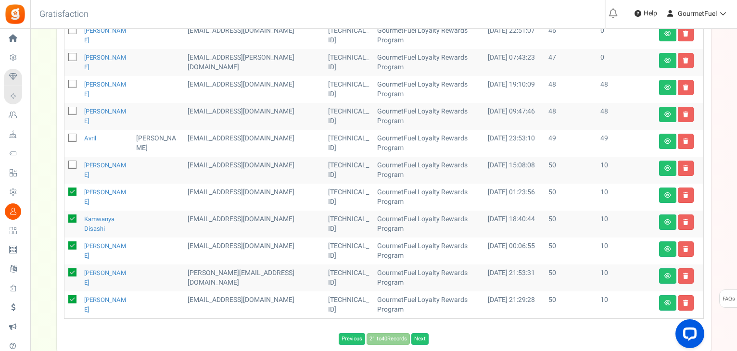
click at [65, 189] on input "checkbox" at bounding box center [62, 192] width 6 height 6
checkbox input "false"
click at [73, 214] on icon at bounding box center [72, 218] width 8 height 8
click at [65, 216] on input "checkbox" at bounding box center [62, 219] width 6 height 6
checkbox input "false"
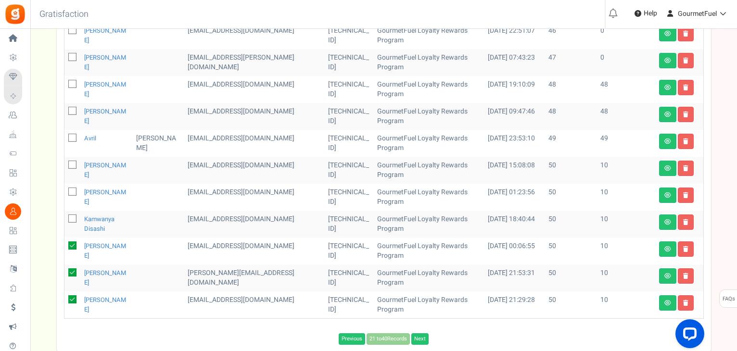
drag, startPoint x: 72, startPoint y: 233, endPoint x: 73, endPoint y: 250, distance: 16.8
click at [72, 241] on icon at bounding box center [72, 245] width 8 height 8
click at [65, 243] on input "checkbox" at bounding box center [62, 246] width 6 height 6
checkbox input "false"
drag, startPoint x: 74, startPoint y: 259, endPoint x: 72, endPoint y: 274, distance: 15.0
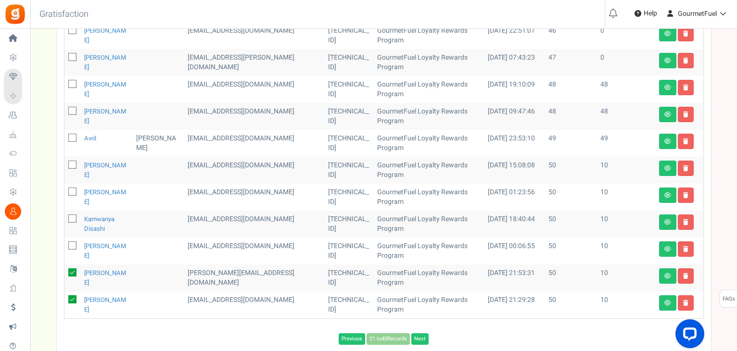
click at [74, 268] on icon at bounding box center [72, 272] width 8 height 8
click at [65, 270] on input "checkbox" at bounding box center [62, 273] width 6 height 6
checkbox input "false"
click at [73, 295] on icon at bounding box center [72, 299] width 8 height 8
click at [65, 297] on input "checkbox" at bounding box center [62, 300] width 6 height 6
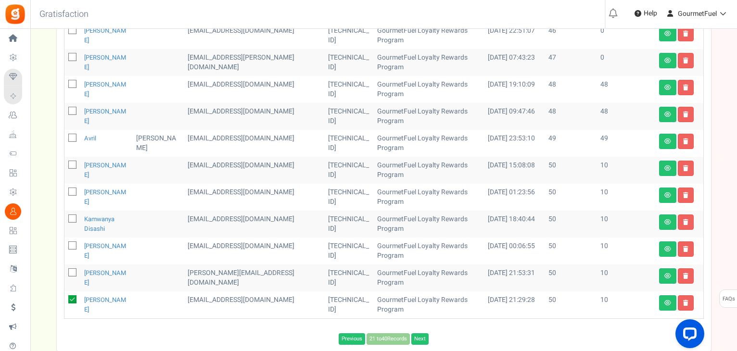
checkbox input "false"
click at [421, 333] on link "Next" at bounding box center [419, 339] width 17 height 12
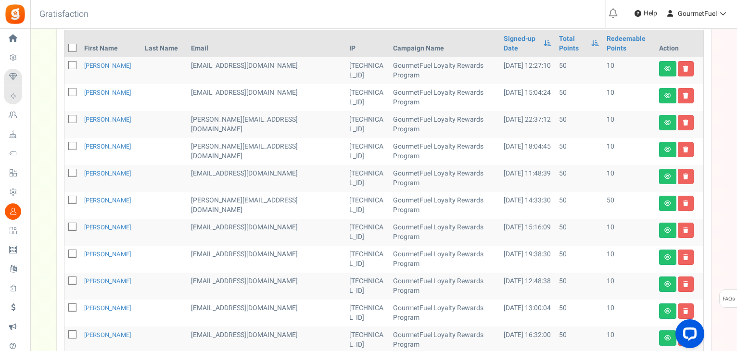
scroll to position [66, 0]
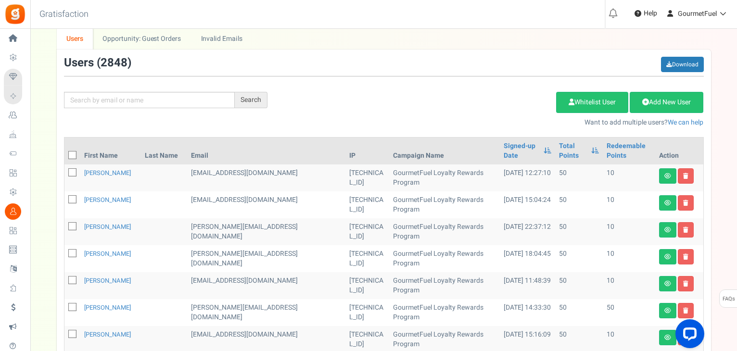
click at [73, 152] on icon at bounding box center [73, 155] width 6 height 6
click at [65, 153] on input "checkbox" at bounding box center [62, 156] width 6 height 6
checkbox input "true"
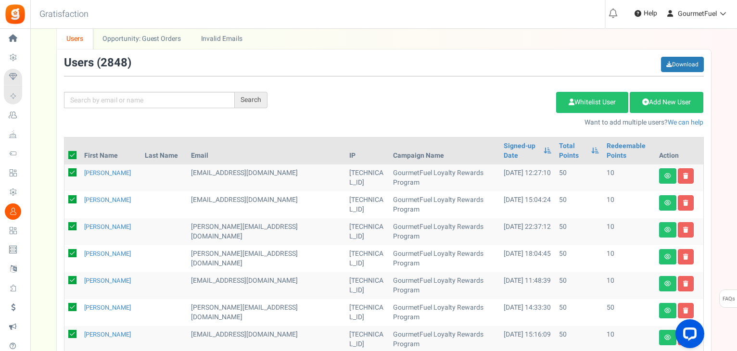
checkbox input "true"
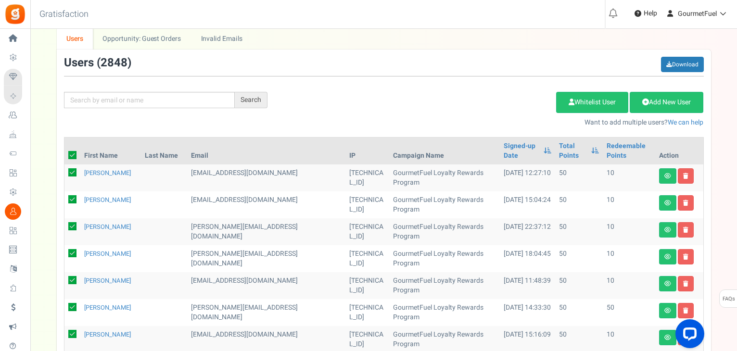
checkbox input "true"
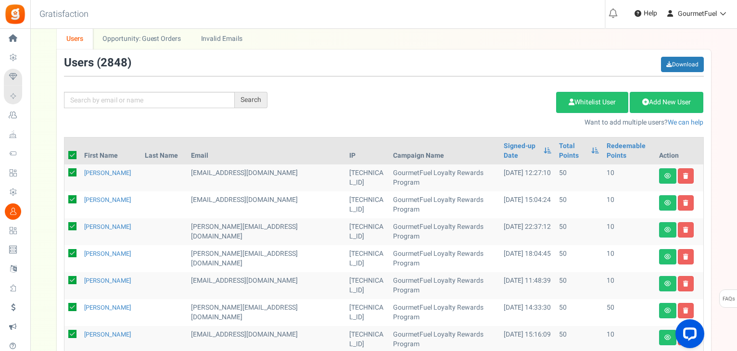
checkbox input "true"
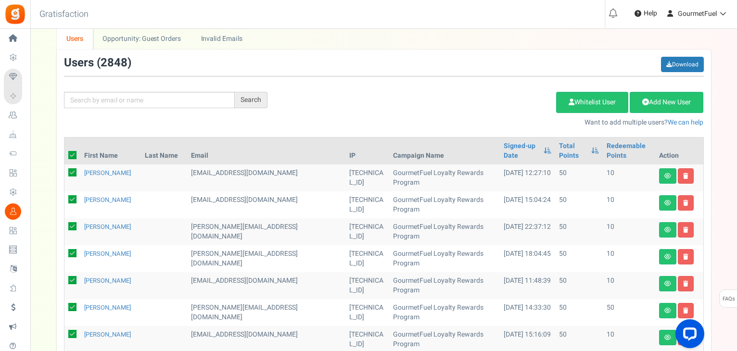
checkbox input "true"
click at [521, 106] on link "Delete Selected Users" at bounding box center [508, 102] width 94 height 21
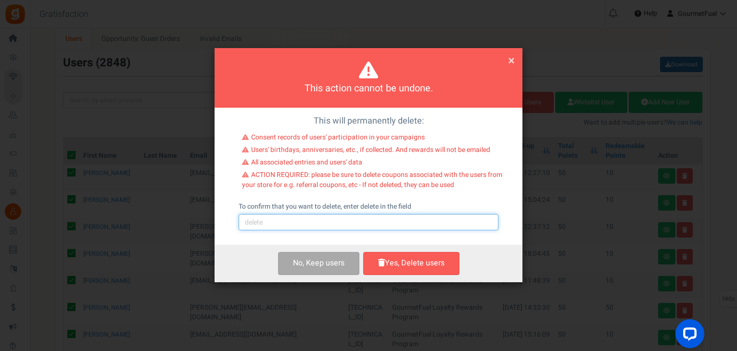
click at [298, 223] on input "text" at bounding box center [368, 222] width 260 height 16
type input "delete"
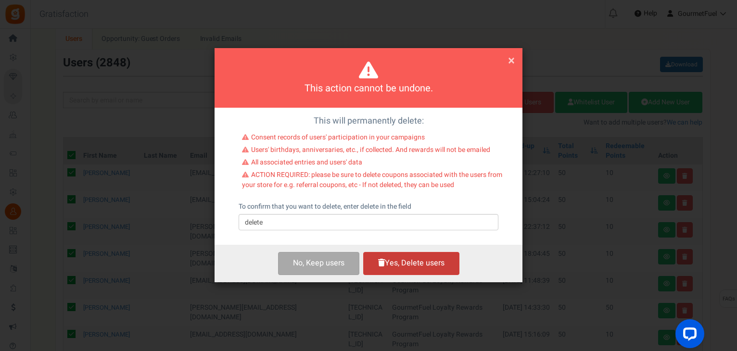
click at [423, 269] on button "Yes, Delete users" at bounding box center [411, 263] width 96 height 23
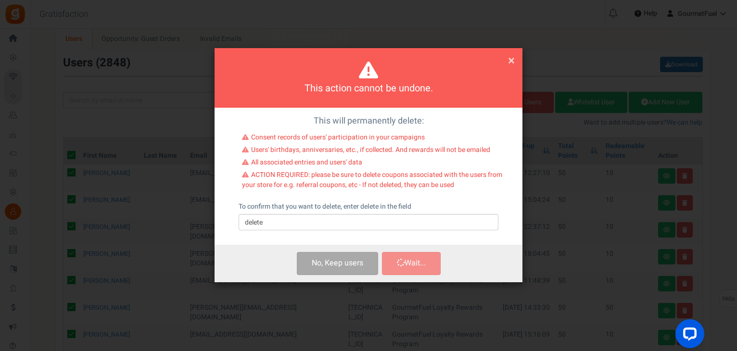
checkbox input "false"
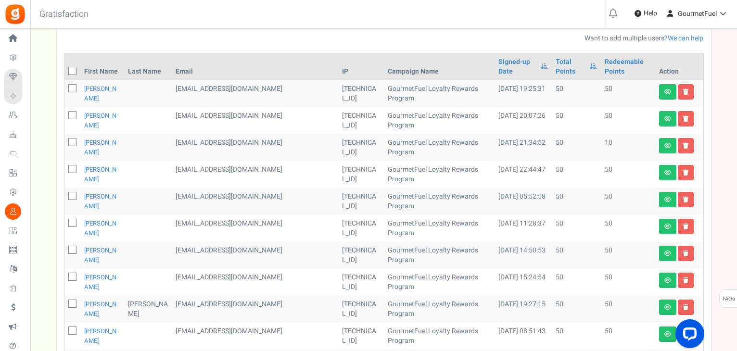
scroll to position [0, 0]
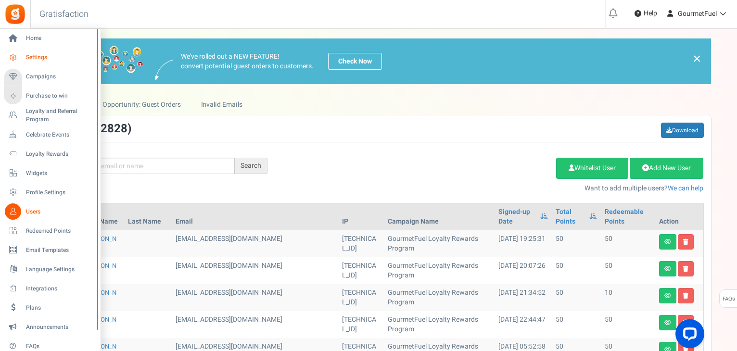
click at [30, 57] on span "Settings" at bounding box center [59, 57] width 67 height 8
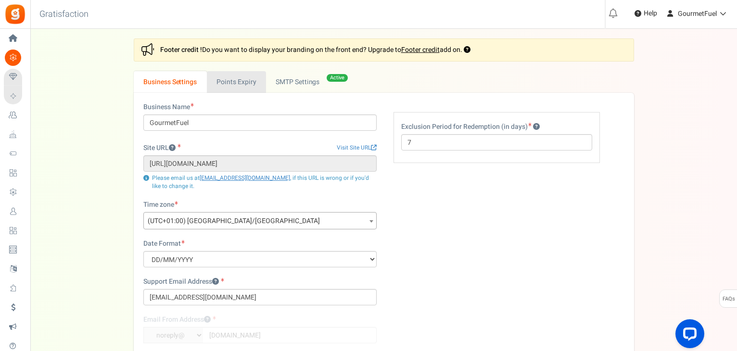
click at [237, 83] on link "Points Expiry" at bounding box center [236, 82] width 59 height 22
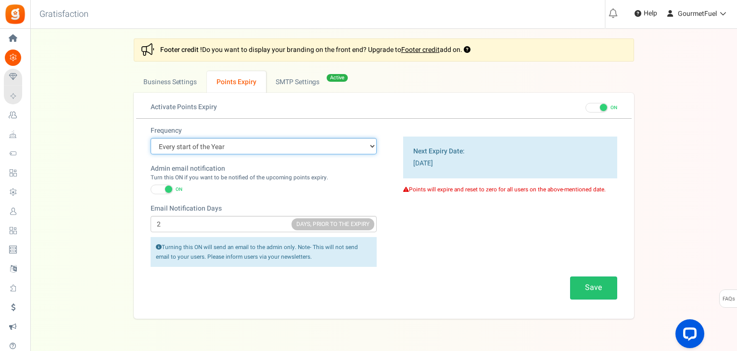
click at [277, 149] on select "Every start of the Year Every start of the Month Exact Date (one Time)" at bounding box center [263, 146] width 226 height 16
click at [346, 112] on div "Activate Points Expiry" at bounding box center [263, 108] width 240 height 12
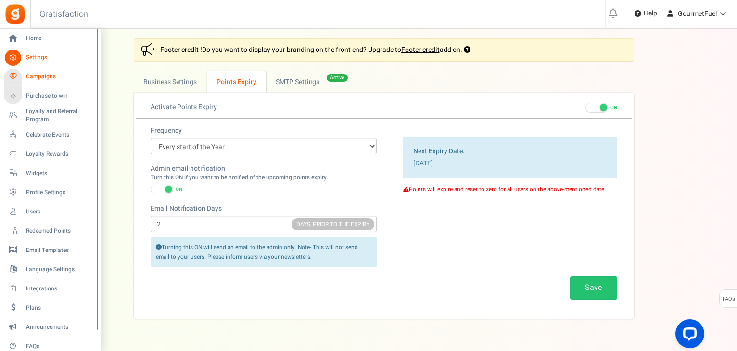
click at [37, 75] on span "Campaigns" at bounding box center [59, 77] width 67 height 8
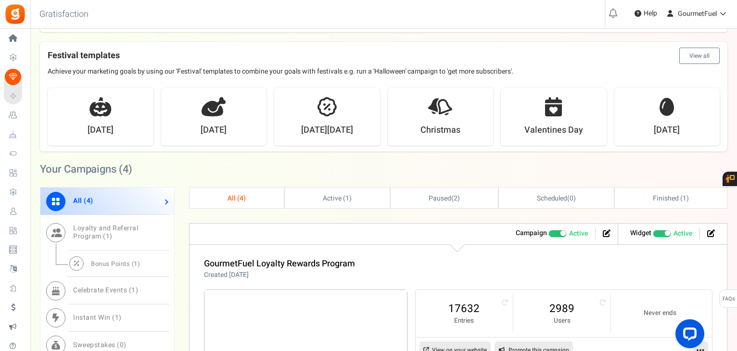
scroll to position [433, 0]
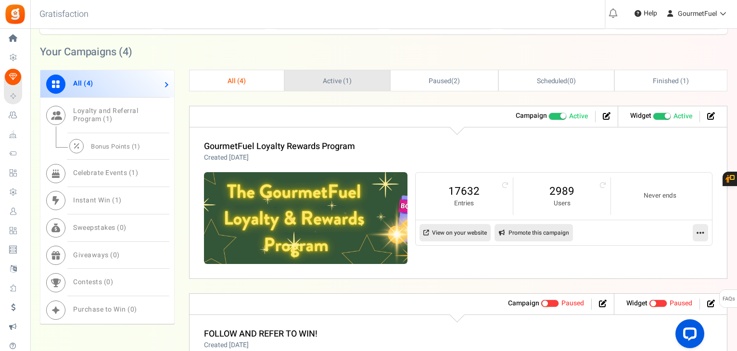
click at [328, 81] on span "Active ( 1 )" at bounding box center [337, 81] width 29 height 10
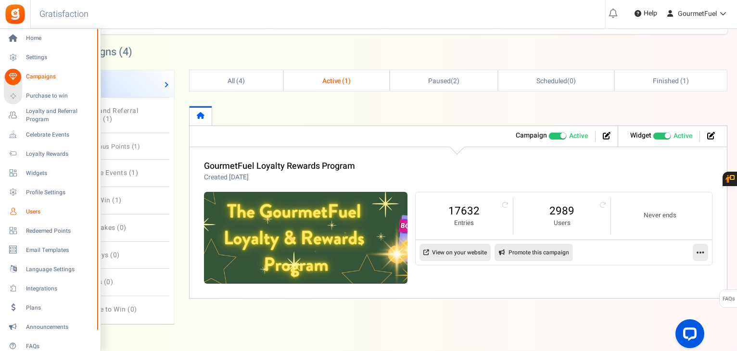
click at [34, 210] on span "Users" at bounding box center [59, 212] width 67 height 8
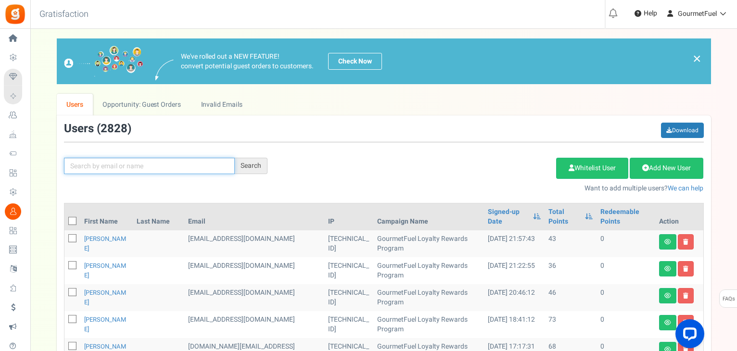
click at [137, 166] on input "text" at bounding box center [149, 166] width 171 height 16
type input "@gourmetfuel"
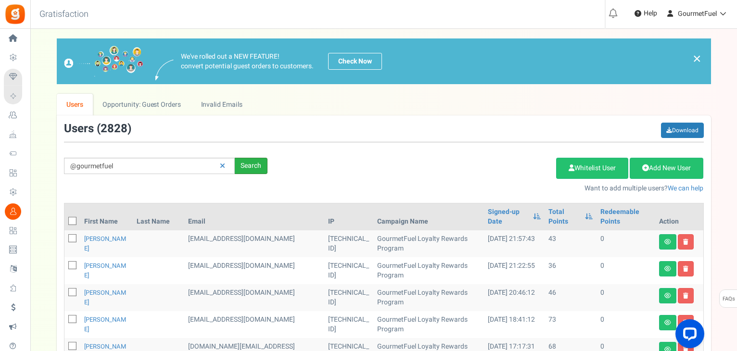
click at [257, 165] on div "Search" at bounding box center [251, 166] width 33 height 16
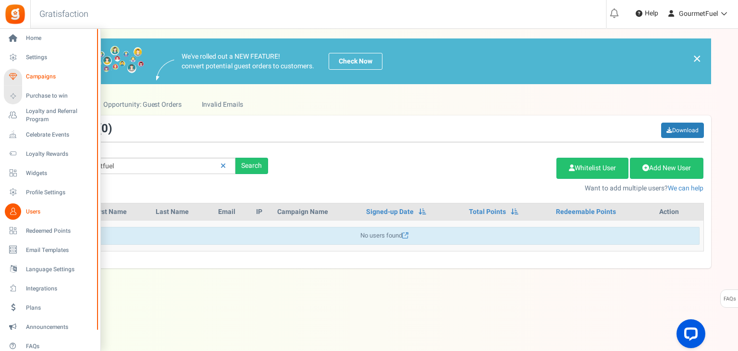
click at [41, 78] on span "Campaigns" at bounding box center [59, 77] width 67 height 8
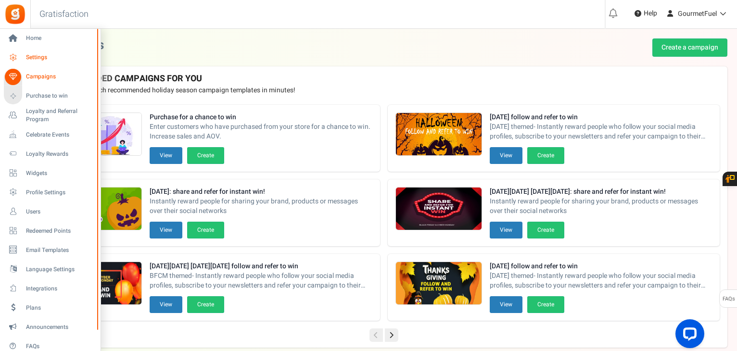
click at [37, 57] on span "Settings" at bounding box center [59, 57] width 67 height 8
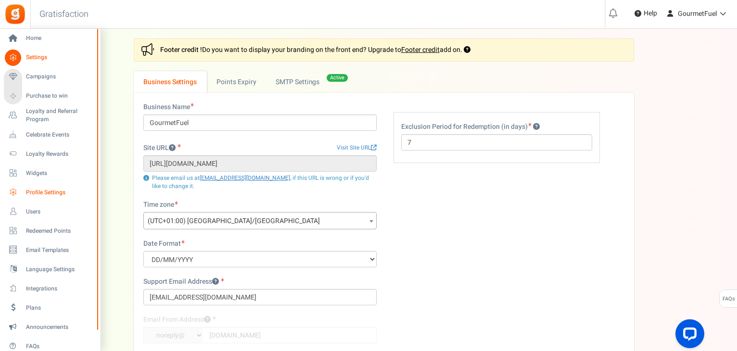
click at [48, 191] on span "Profile Settings" at bounding box center [59, 192] width 67 height 8
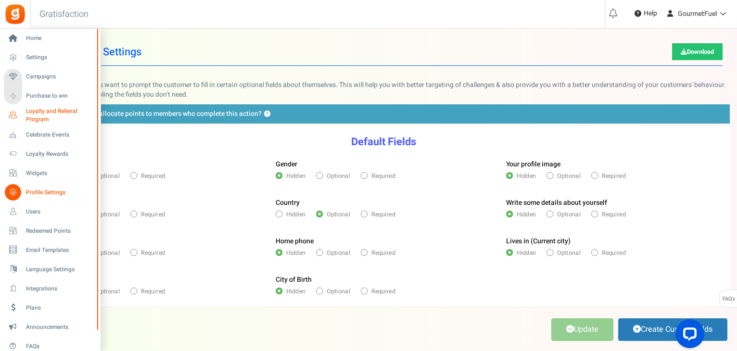
click at [48, 113] on span "Loyalty and Referral Program" at bounding box center [61, 115] width 70 height 16
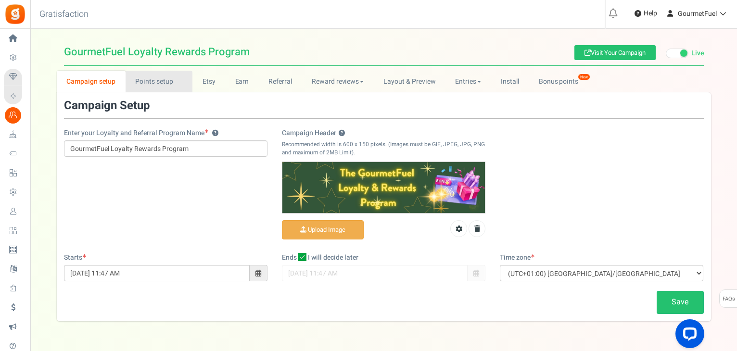
click at [166, 83] on link "Points setup New" at bounding box center [158, 82] width 67 height 22
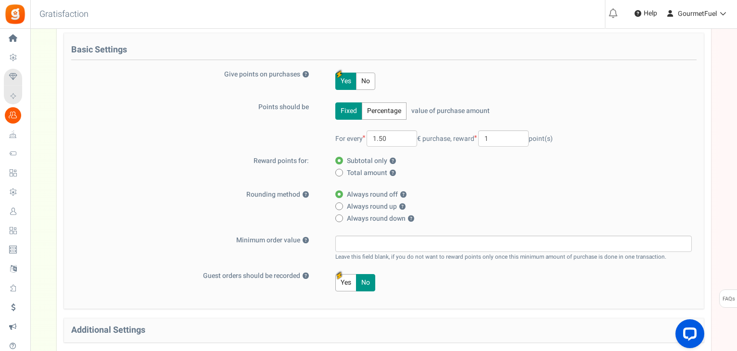
scroll to position [217, 0]
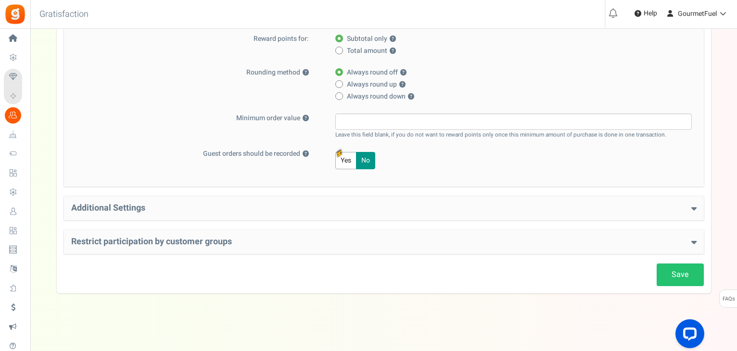
click at [690, 211] on h4 "Additional Settings" at bounding box center [383, 208] width 625 height 10
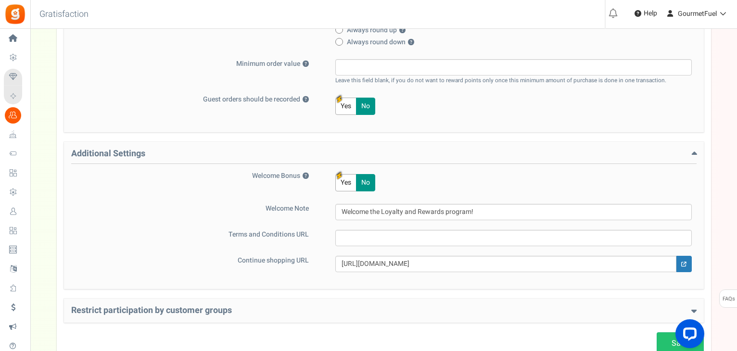
scroll to position [313, 0]
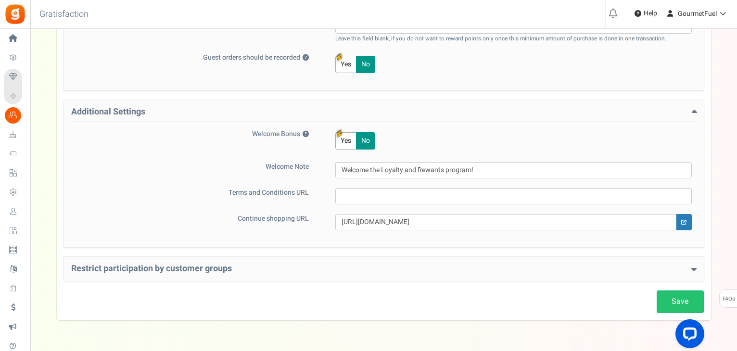
click at [691, 269] on icon at bounding box center [693, 268] width 5 height 9
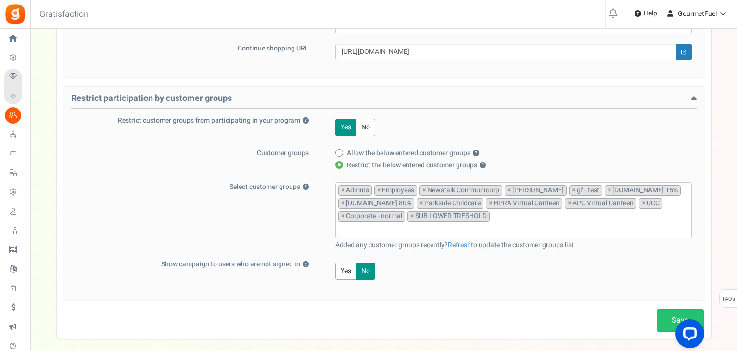
scroll to position [527, 0]
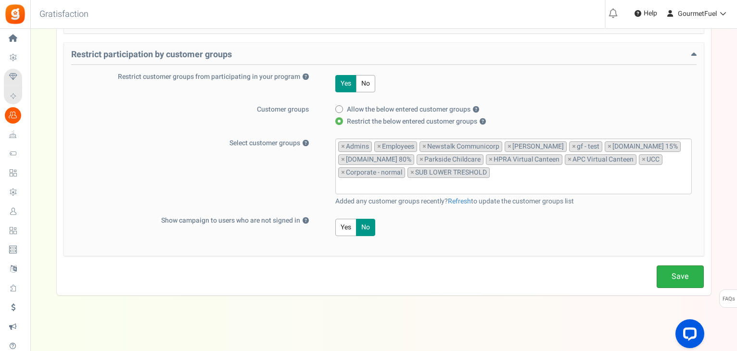
click at [686, 274] on link "Save" at bounding box center [679, 276] width 47 height 23
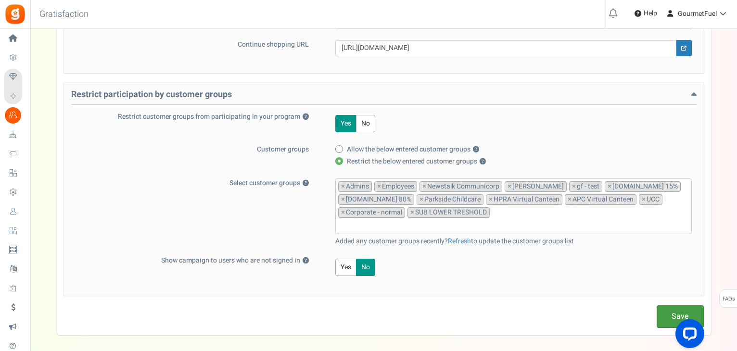
scroll to position [354, 0]
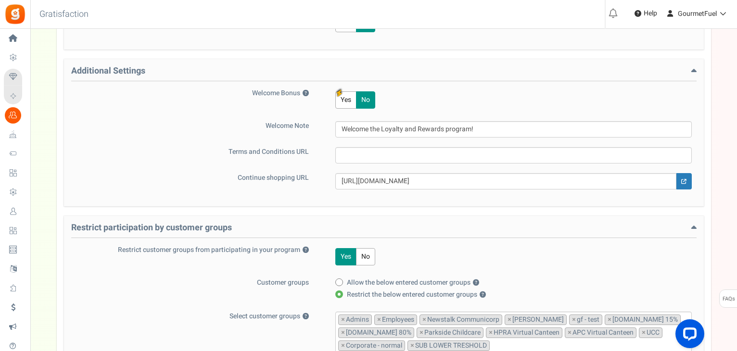
click at [691, 226] on icon at bounding box center [693, 228] width 5 height 9
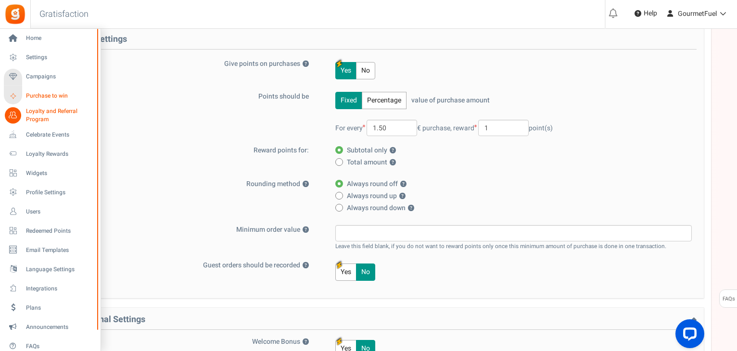
scroll to position [100, 0]
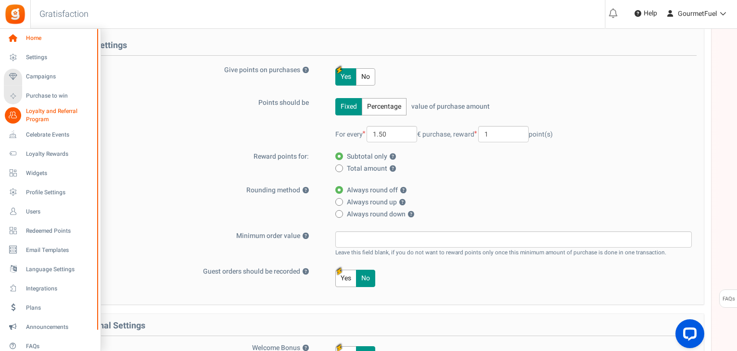
click at [33, 33] on link "Home" at bounding box center [50, 38] width 92 height 16
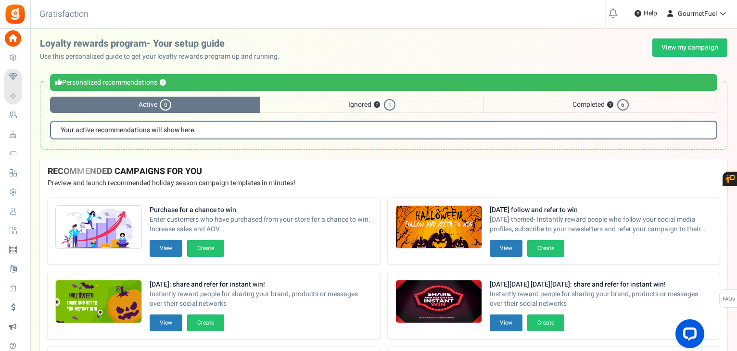
click at [0, 0] on span "Users" at bounding box center [0, 0] width 0 height 0
